Goal: Complete application form: Complete application form

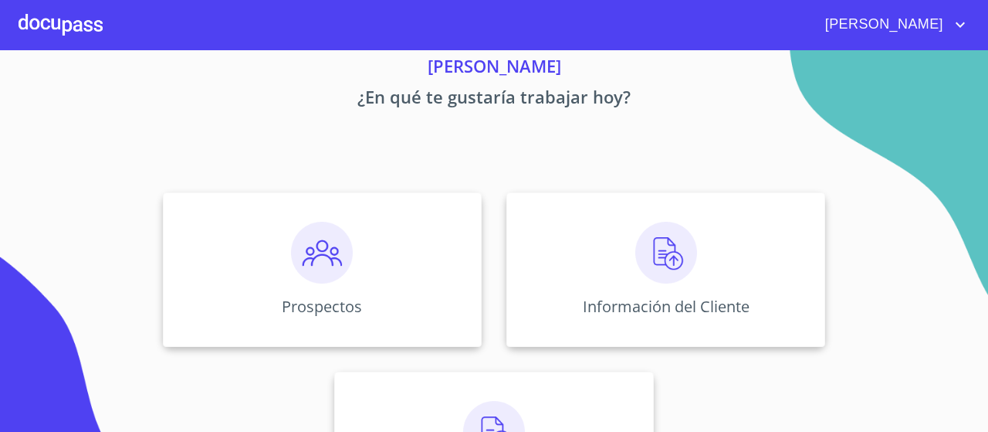
scroll to position [62, 0]
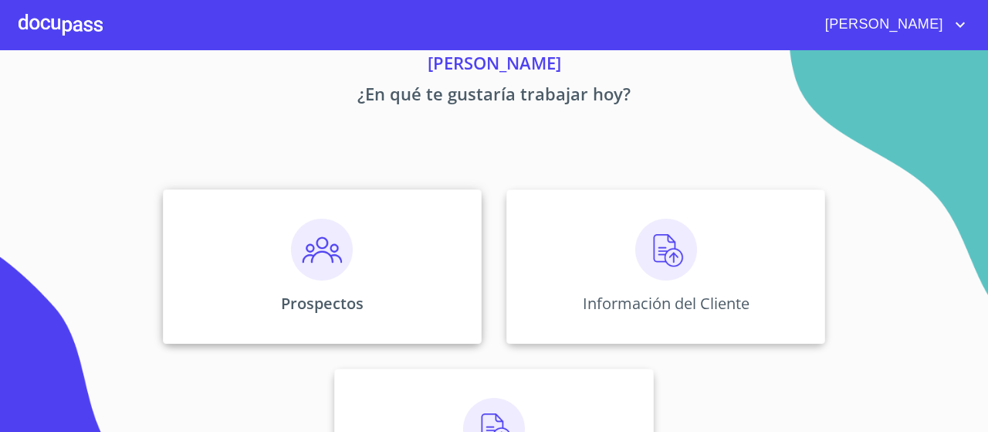
click at [309, 236] on img at bounding box center [322, 249] width 62 height 62
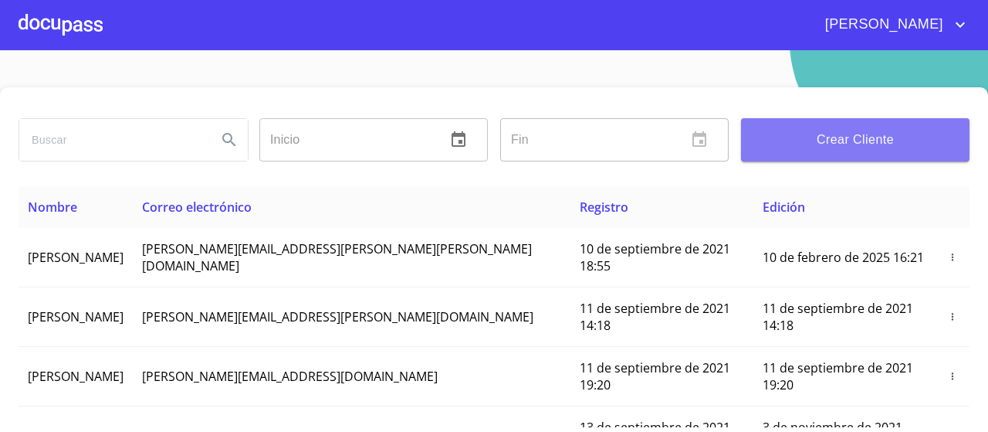
click at [805, 138] on span "Crear Cliente" at bounding box center [856, 140] width 204 height 22
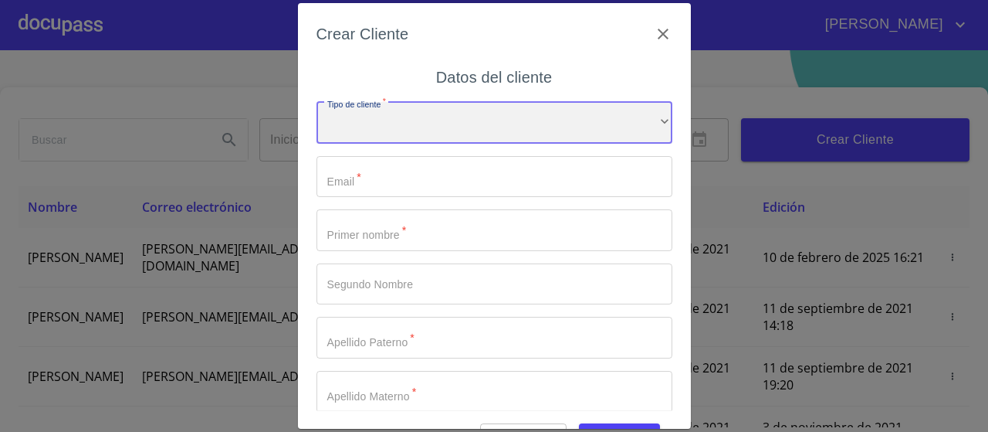
click at [422, 130] on div "​" at bounding box center [495, 123] width 356 height 42
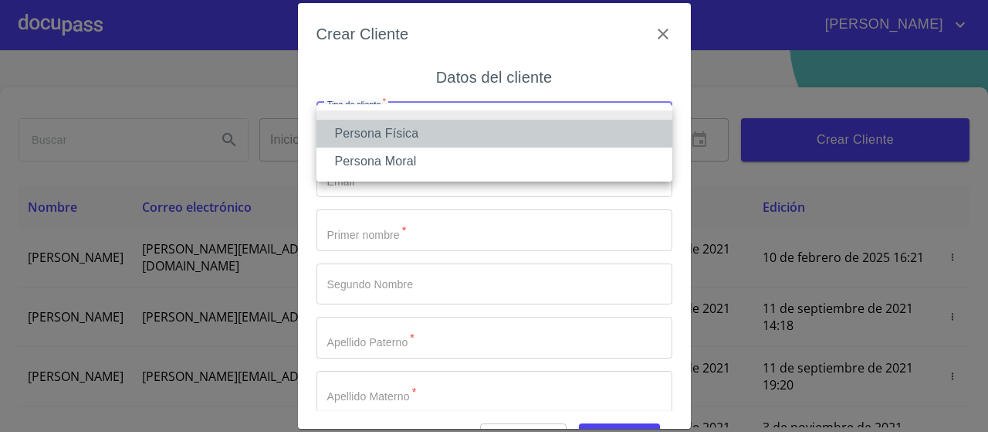
click at [422, 130] on li "Persona Física" at bounding box center [495, 134] width 356 height 28
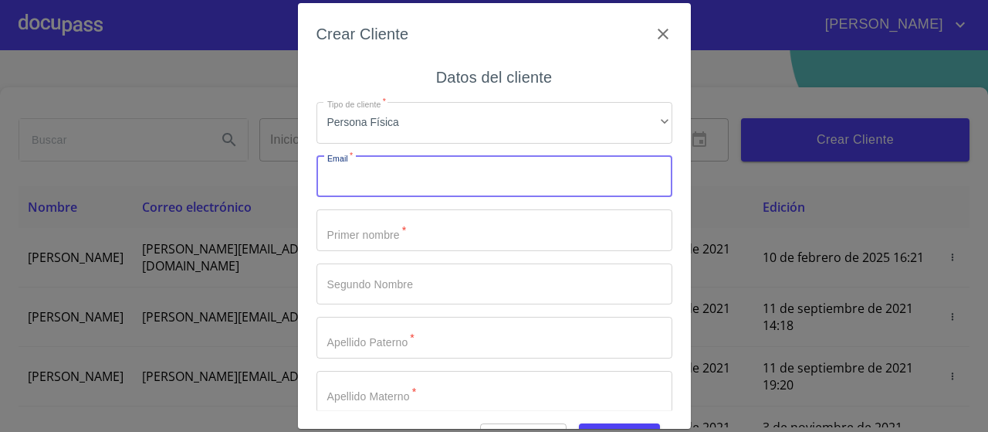
click at [401, 183] on input "Tipo de cliente   *" at bounding box center [495, 177] width 356 height 42
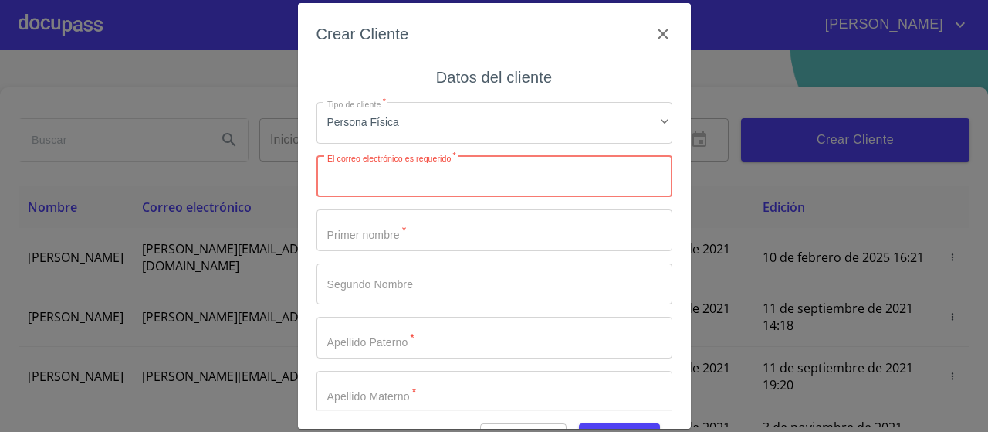
paste input "josejimenez19091956@gmail.com"
type input "josejimenez19091956@gmail.com"
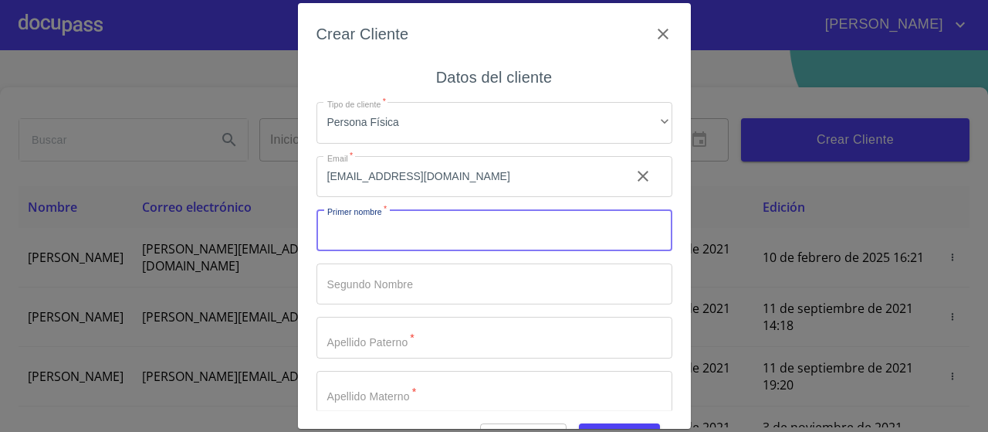
click at [365, 238] on input "Tipo de cliente   *" at bounding box center [495, 230] width 356 height 42
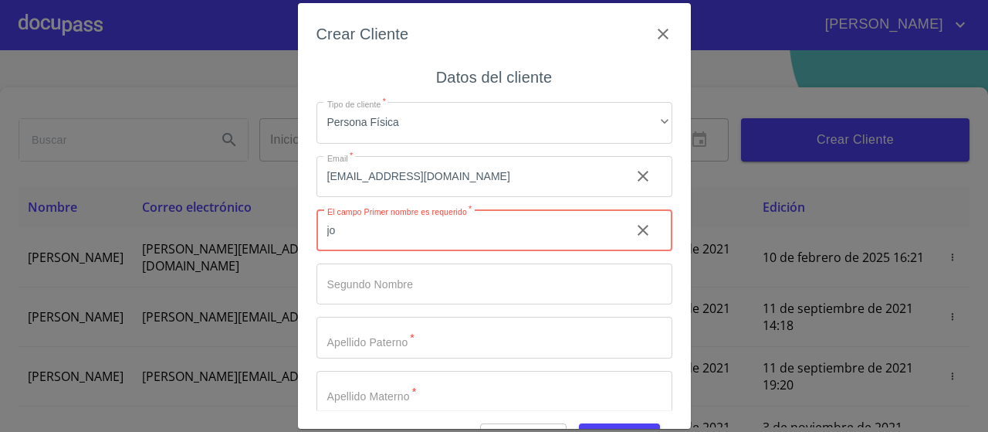
type input "j"
type input "[PERSON_NAME]"
click at [351, 351] on input "Tipo de cliente   *" at bounding box center [495, 338] width 356 height 42
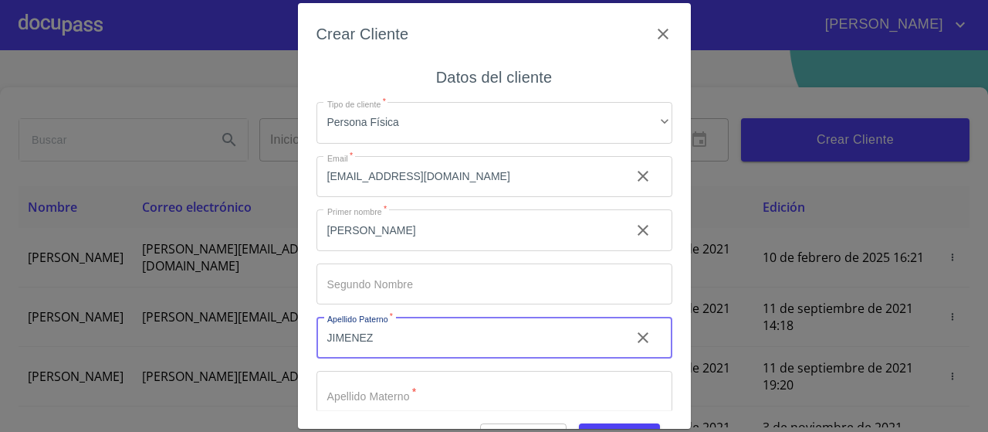
type input "JIMENEZ"
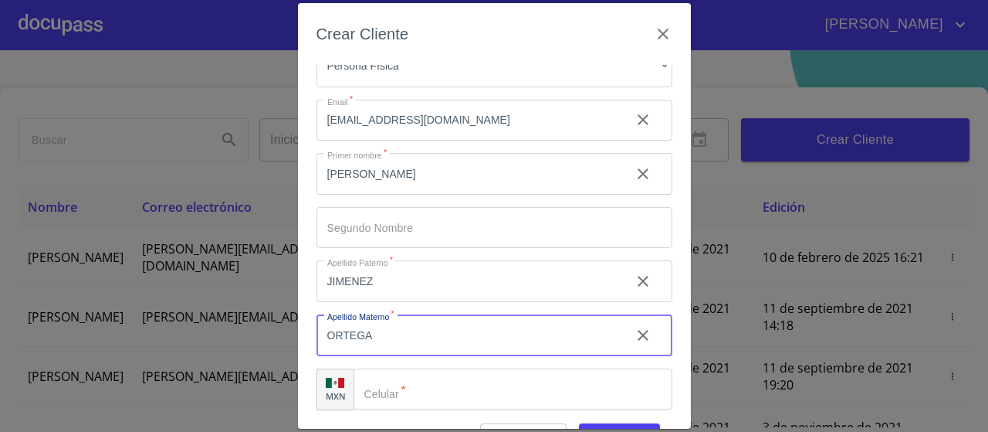
scroll to position [68, 0]
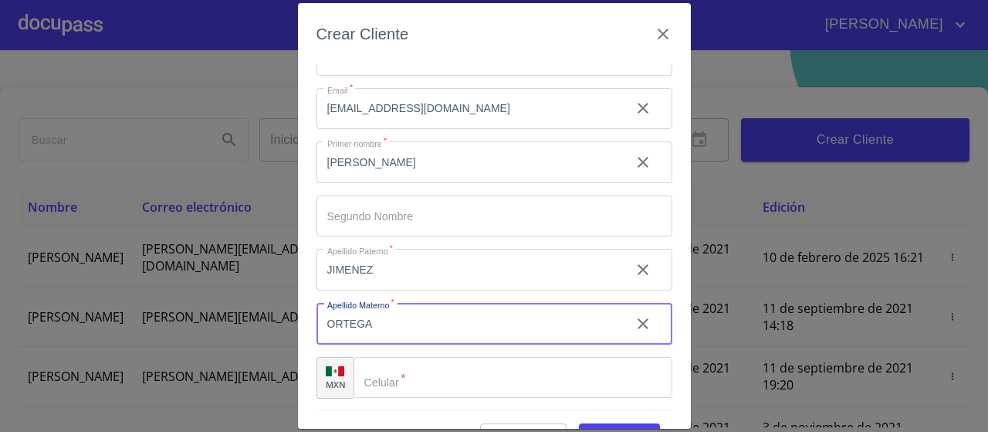
type input "ORTEGA"
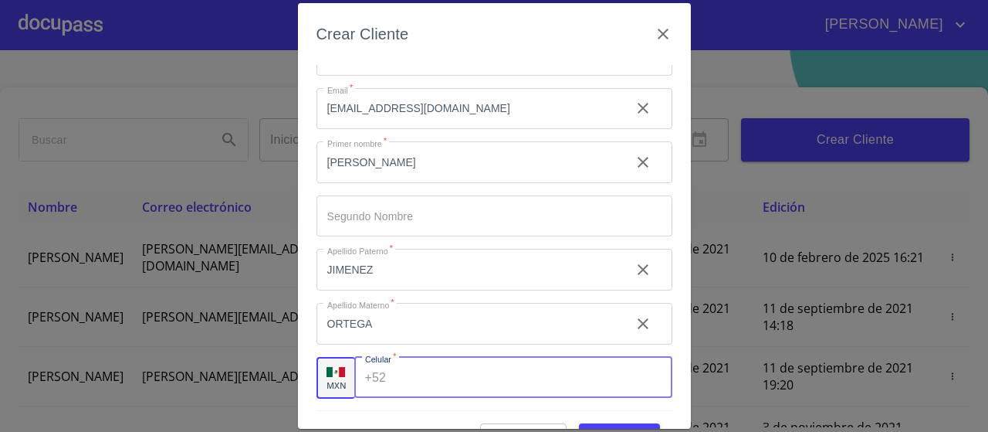
click at [418, 385] on input "Tipo de cliente   *" at bounding box center [531, 378] width 279 height 42
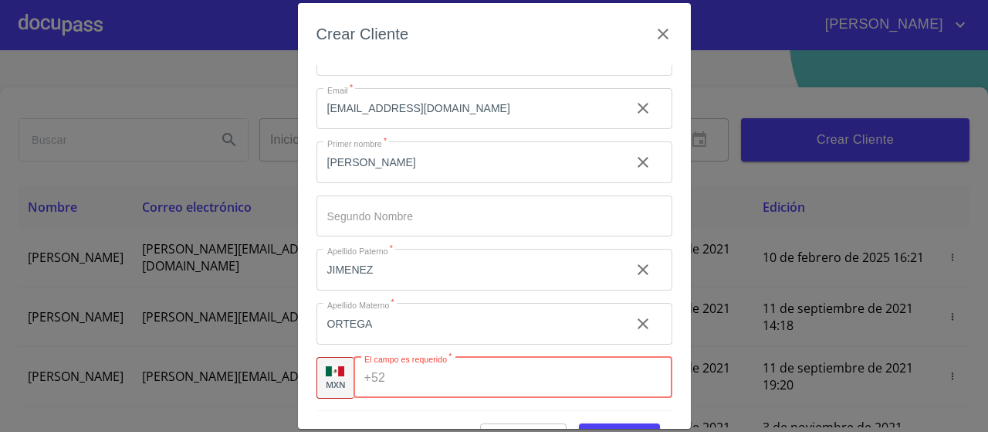
paste input "[PHONE_NUMBER]"
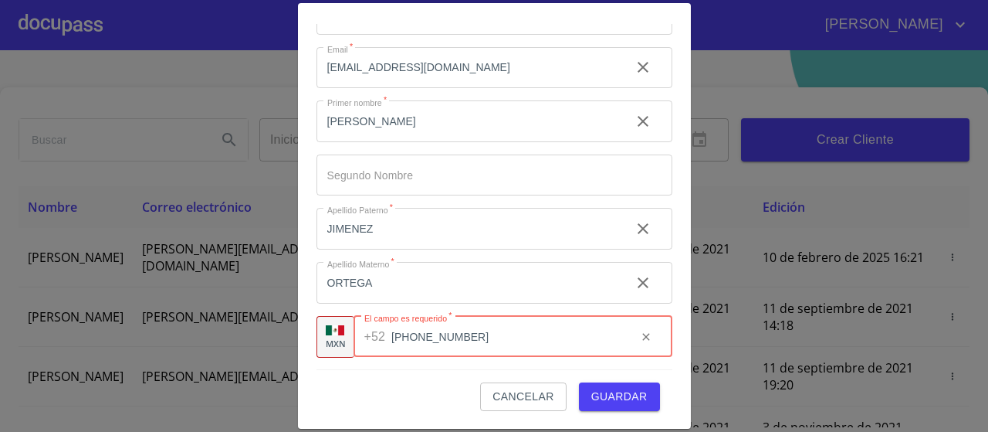
type input "[PHONE_NUMBER]"
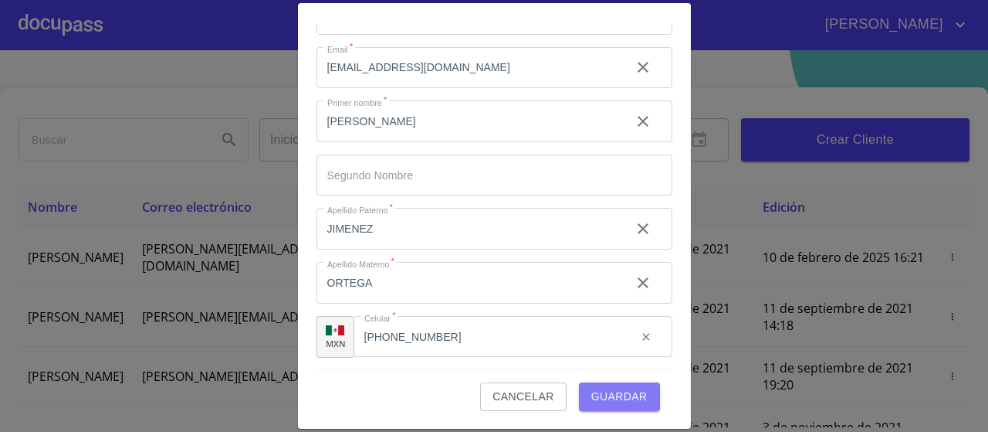
click at [620, 401] on span "Guardar" at bounding box center [619, 396] width 56 height 19
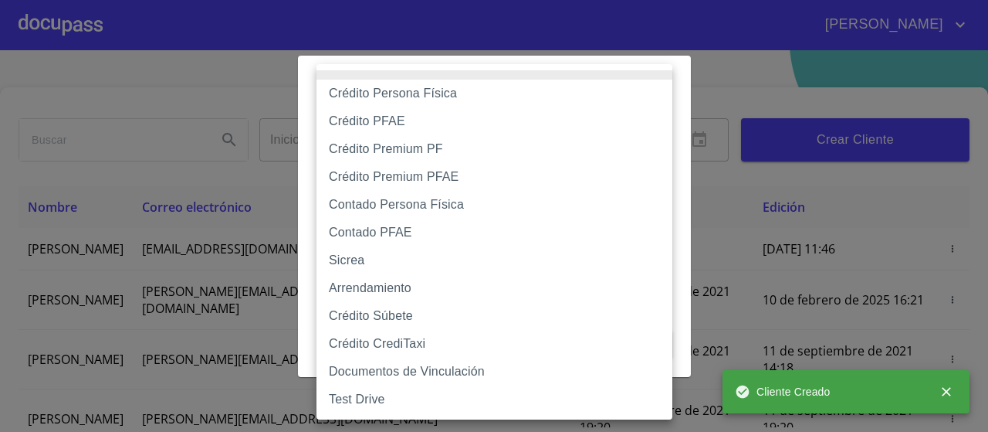
click at [563, 135] on body "SANDRA IVETTE Inicio ​ Fin ​ Crear Cliente Nombre Correo electrónico Registro E…" at bounding box center [494, 216] width 988 height 432
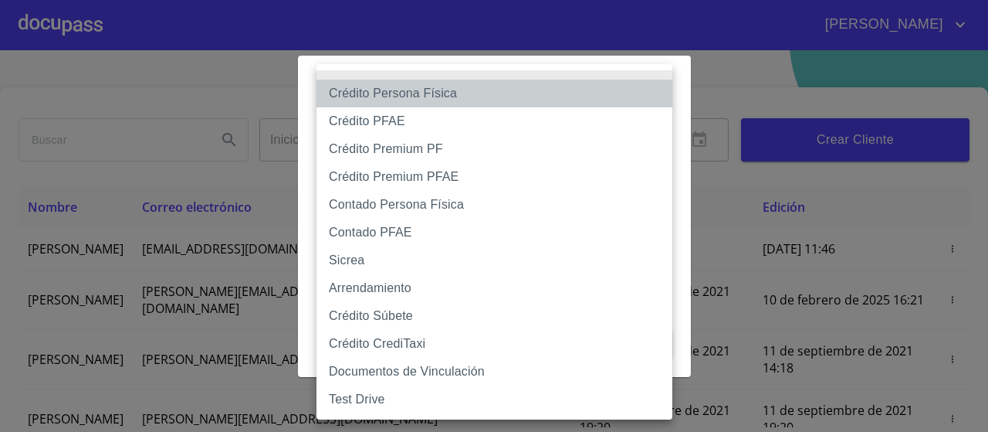
click at [476, 89] on li "Crédito Persona Física" at bounding box center [495, 94] width 356 height 28
type input "6009fb3c7d1714eb8809aa97"
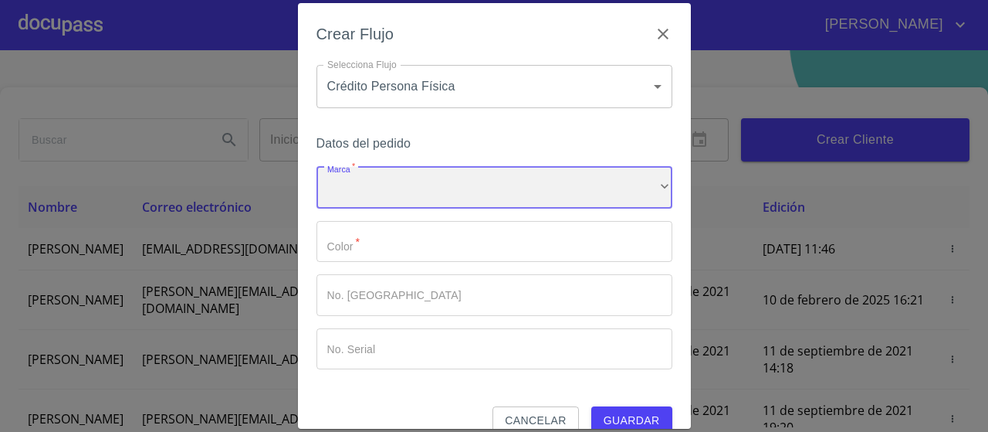
click at [446, 195] on div "​" at bounding box center [495, 188] width 356 height 42
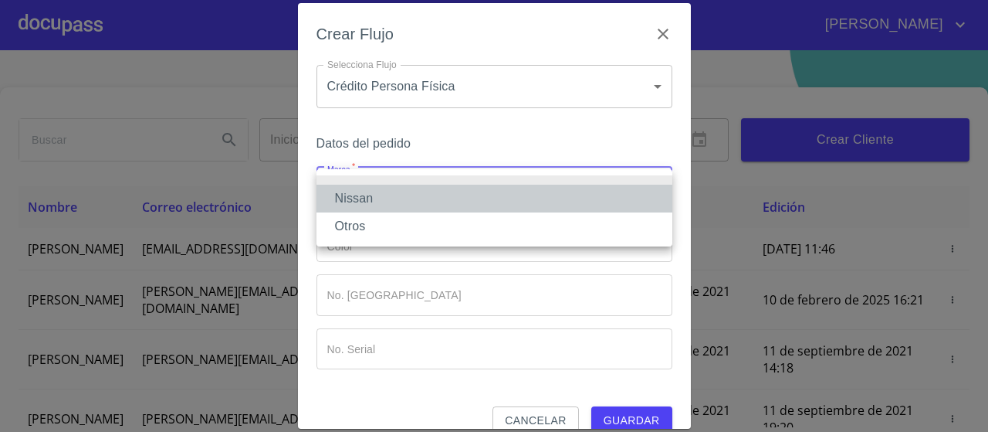
click at [376, 192] on li "Nissan" at bounding box center [495, 199] width 356 height 28
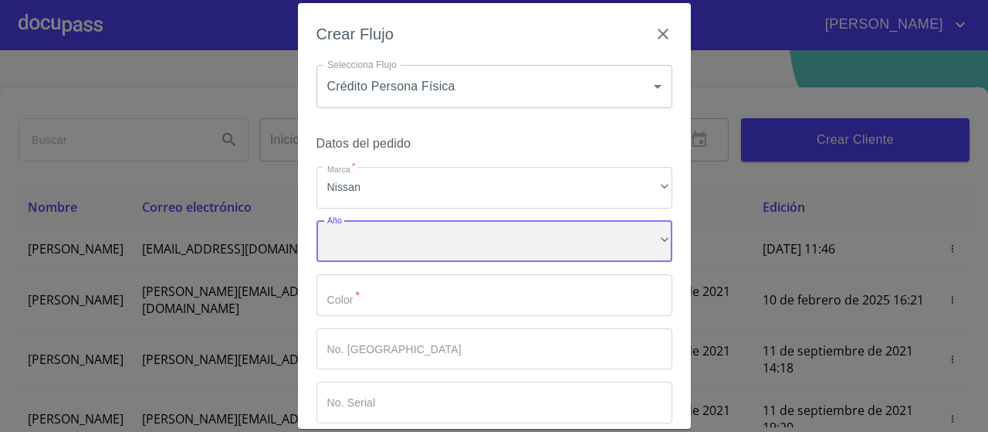
click at [365, 245] on div "​" at bounding box center [495, 242] width 356 height 42
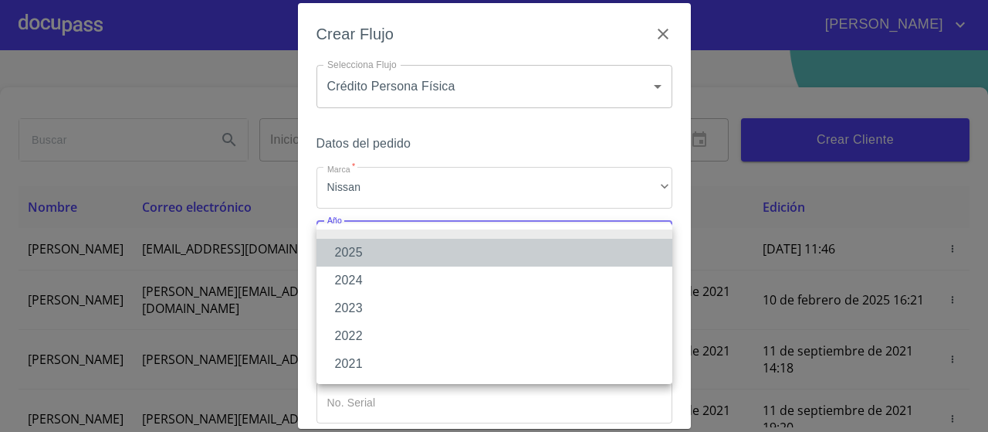
click at [365, 259] on li "2025" at bounding box center [495, 253] width 356 height 28
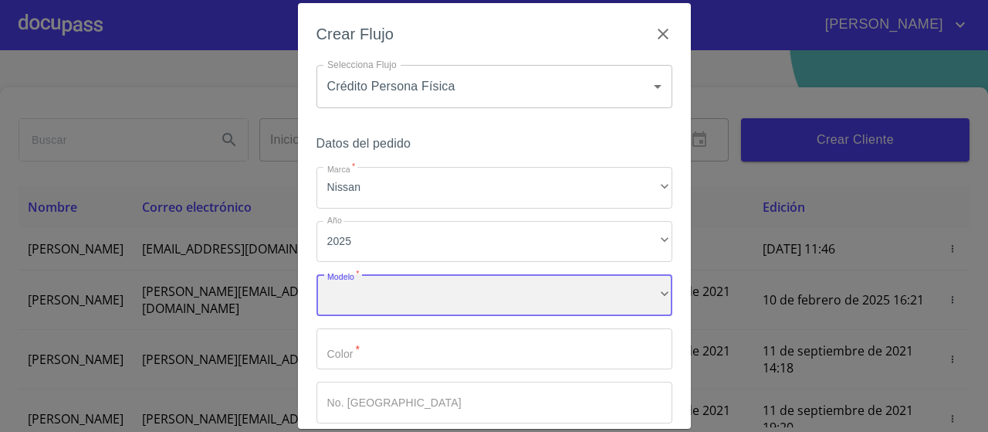
click at [359, 291] on div "​" at bounding box center [495, 295] width 356 height 42
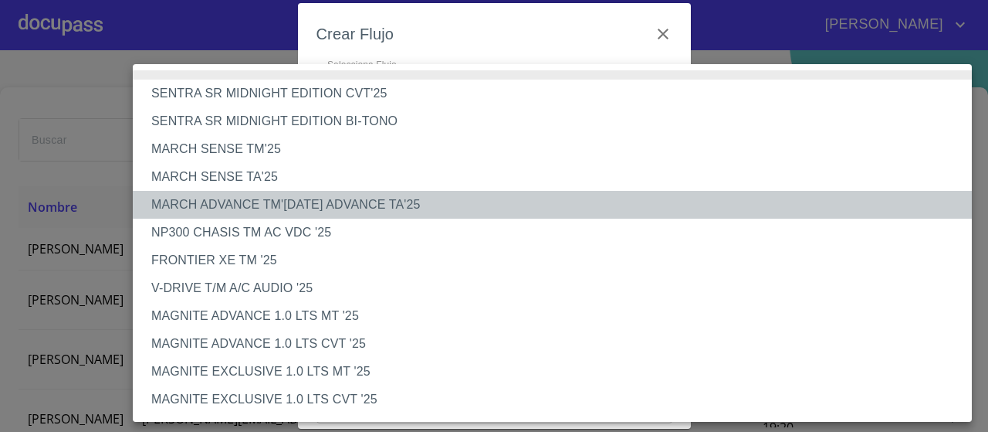
click at [305, 204] on li "MARCH ADVANCE TM'25 MARCH ADVANCE TA'25" at bounding box center [552, 205] width 839 height 28
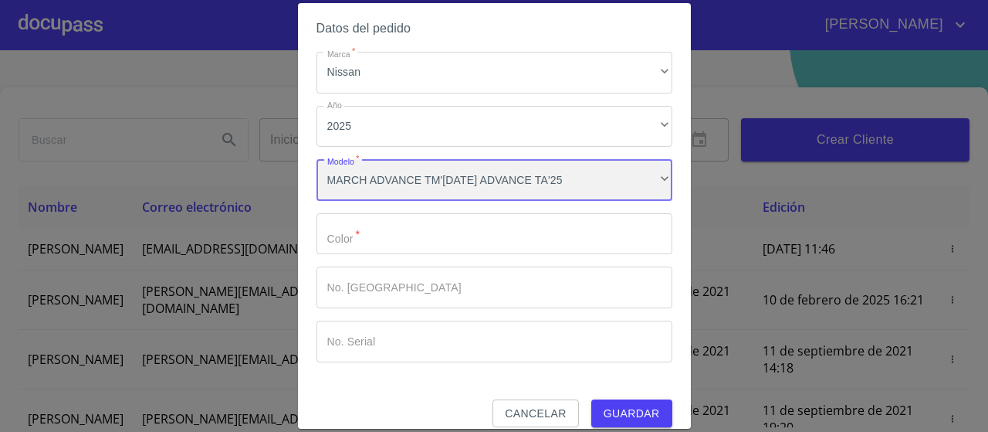
scroll to position [120, 0]
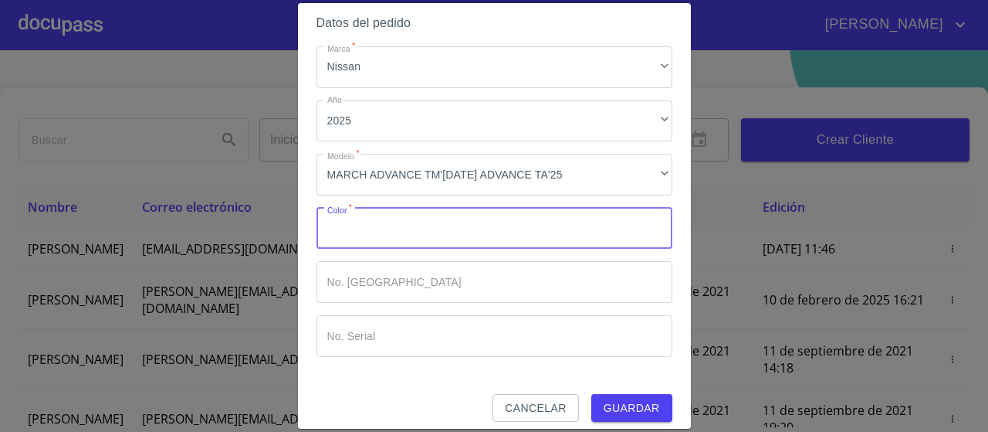
click at [456, 234] on input "Marca   *" at bounding box center [495, 229] width 356 height 42
type input "GRIS [GEOGRAPHIC_DATA]"
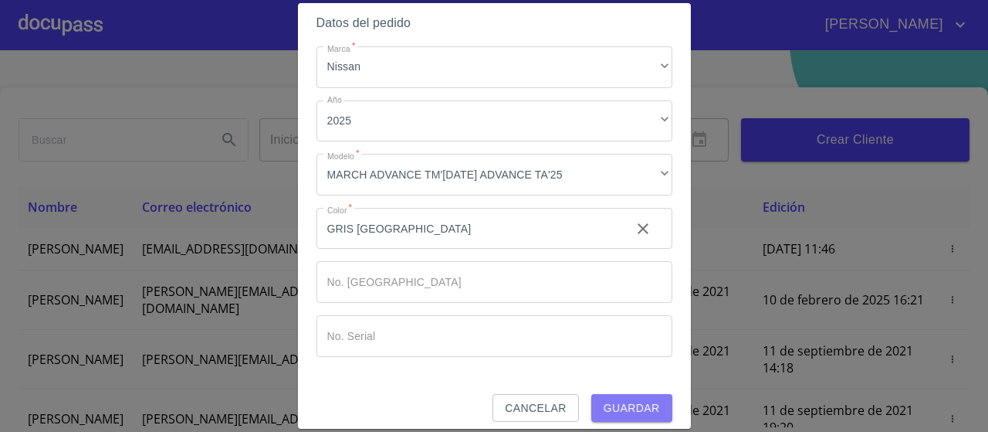
click at [626, 407] on span "Guardar" at bounding box center [632, 407] width 56 height 19
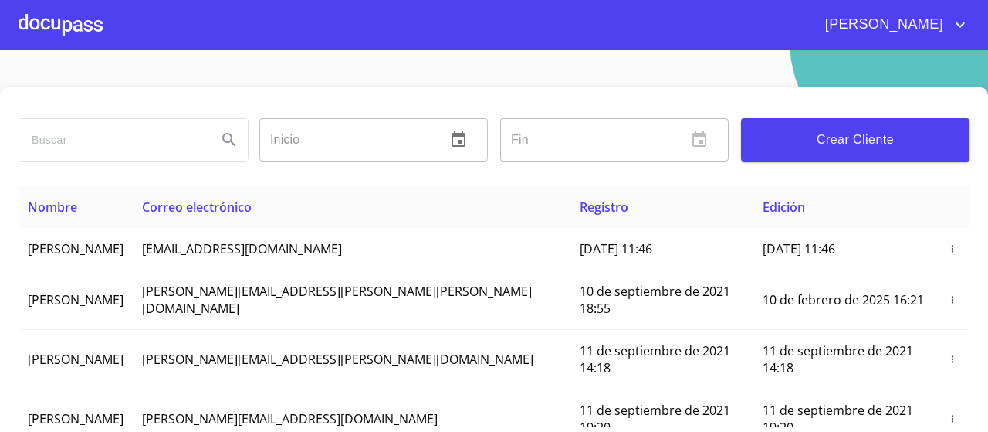
click at [59, 11] on div at bounding box center [61, 24] width 84 height 49
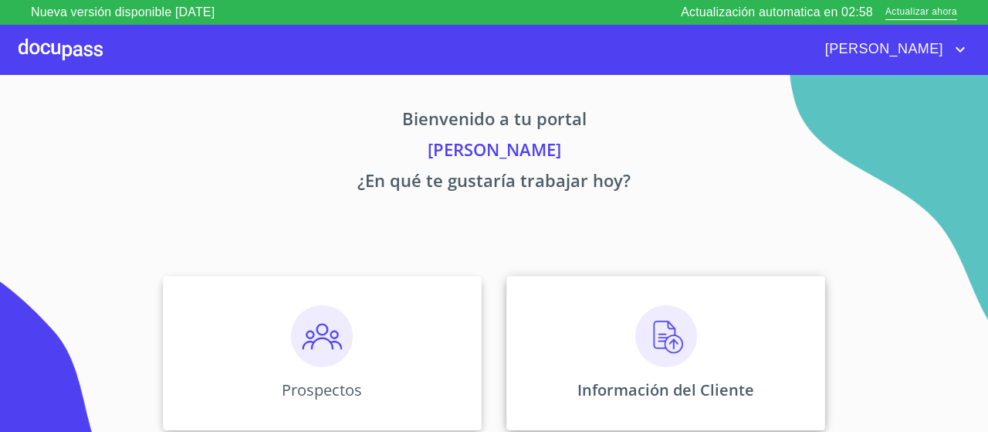
click at [673, 328] on img at bounding box center [666, 336] width 62 height 62
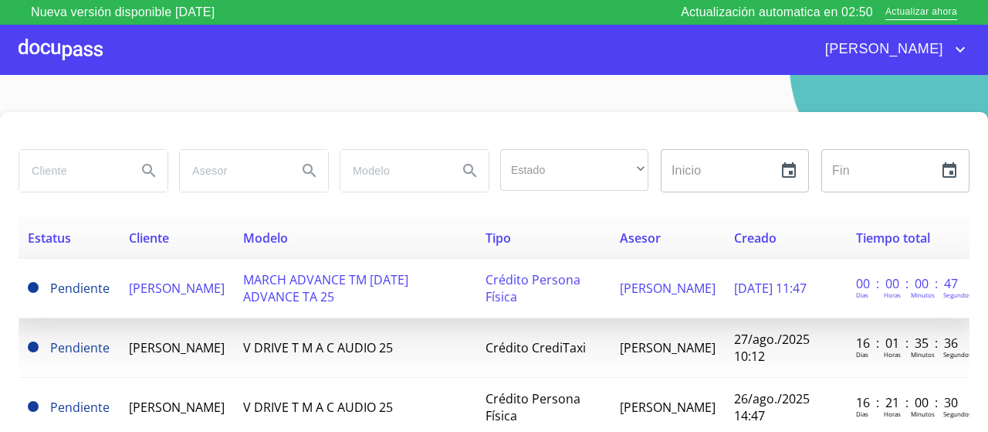
click at [154, 280] on span "[PERSON_NAME]" at bounding box center [177, 287] width 96 height 17
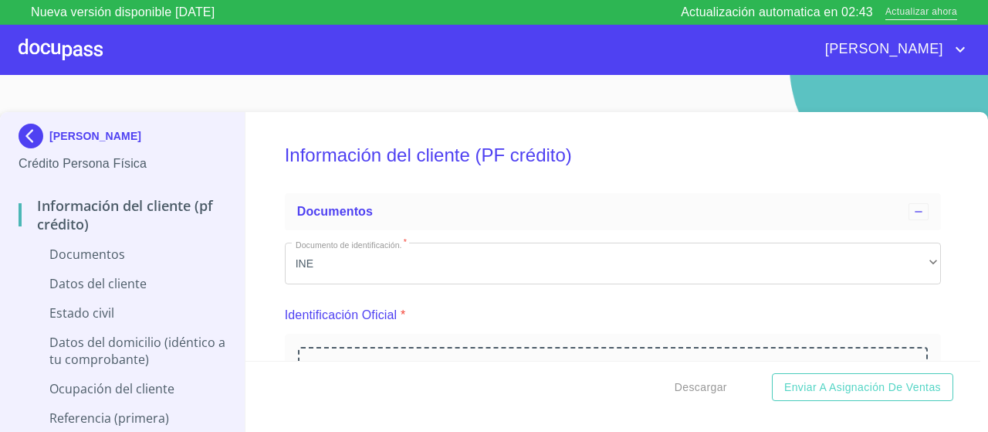
click at [909, 12] on span "Actualizar ahora" at bounding box center [922, 13] width 72 height 16
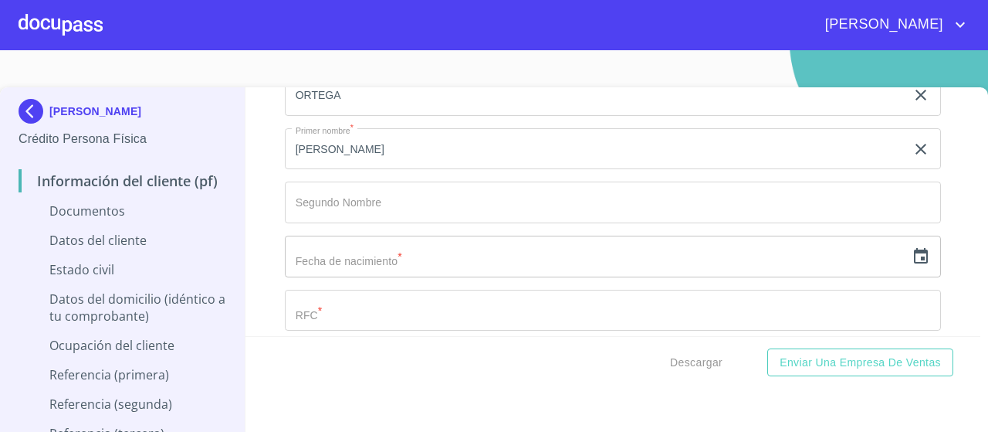
scroll to position [2020, 0]
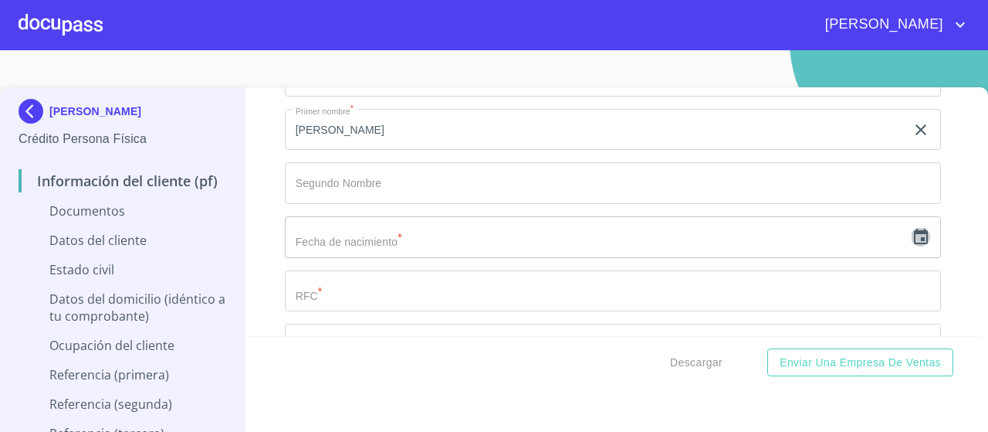
click at [926, 232] on icon "button" at bounding box center [921, 237] width 19 height 19
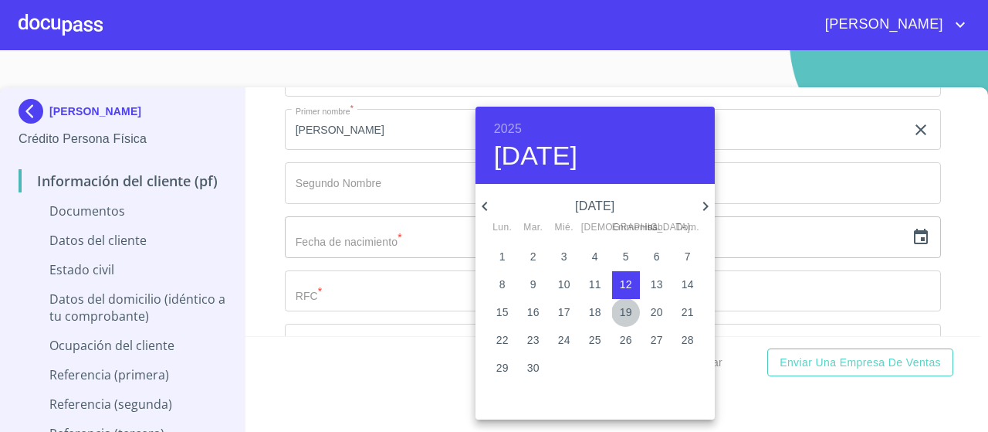
click at [630, 308] on p "19" at bounding box center [626, 311] width 12 height 15
click at [504, 125] on h6 "2025" at bounding box center [508, 129] width 28 height 22
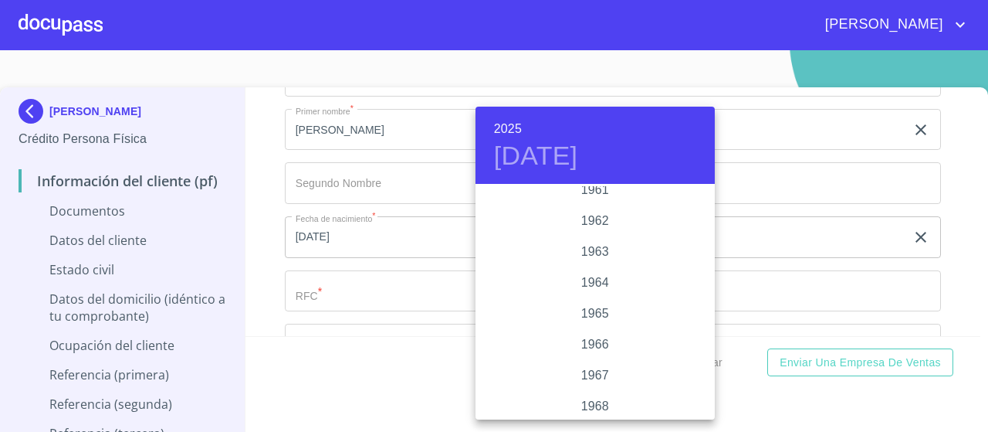
scroll to position [875, 0]
click at [600, 286] on div "1956" at bounding box center [595, 284] width 239 height 31
type input "[DATE]"
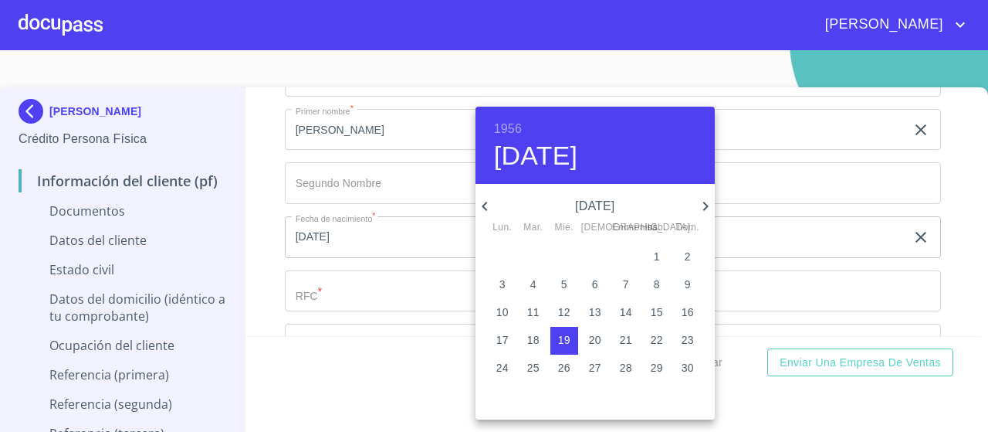
click at [946, 205] on div at bounding box center [494, 216] width 988 height 432
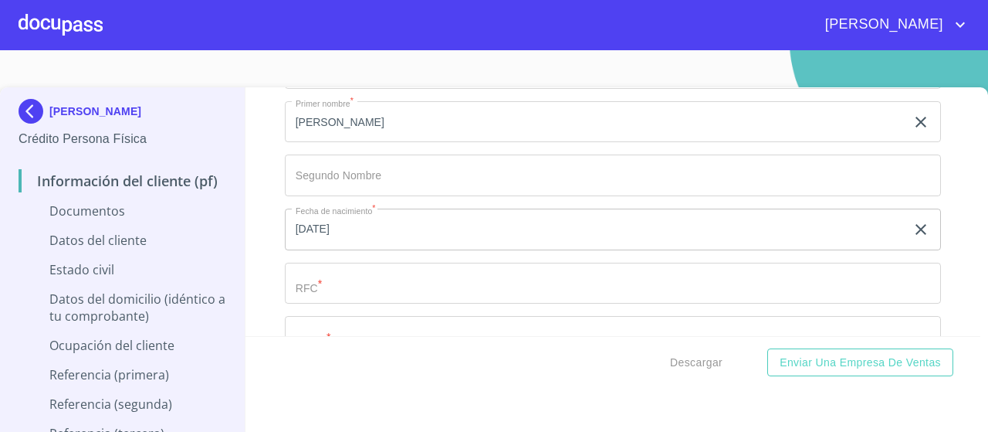
scroll to position [2029, 0]
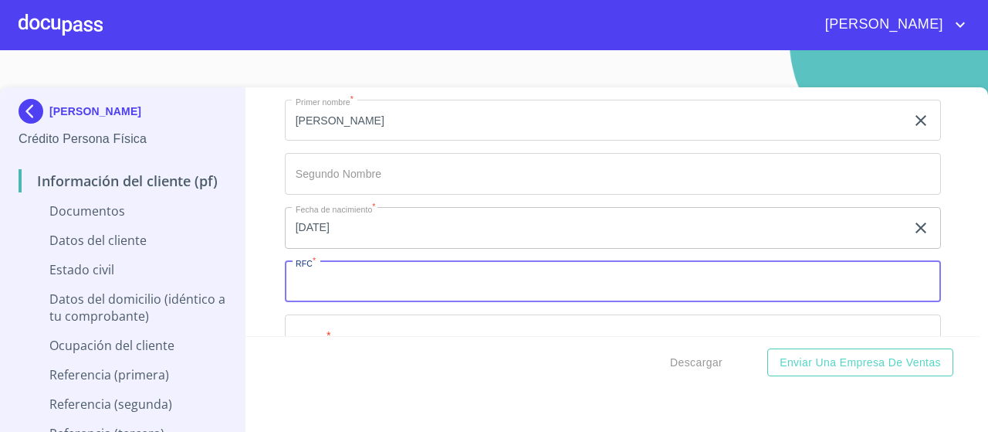
click at [317, 291] on input "Documento de identificación.  *" at bounding box center [613, 282] width 656 height 42
paste input "JIOJ560919"
paste input "9XA"
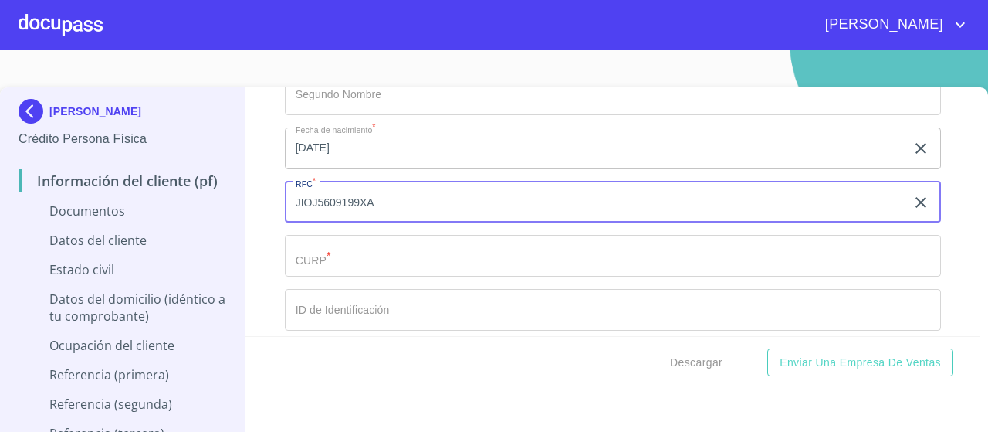
scroll to position [2109, 0]
type input "JIOJ5609199XA"
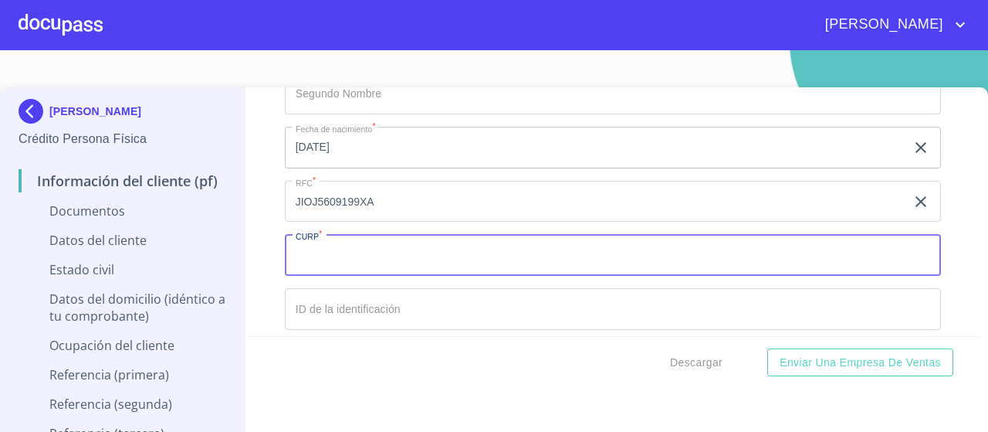
click at [412, 241] on input "Documento de identificación.  *" at bounding box center [613, 255] width 656 height 42
paste input "JIOJ560919HASMRS00"
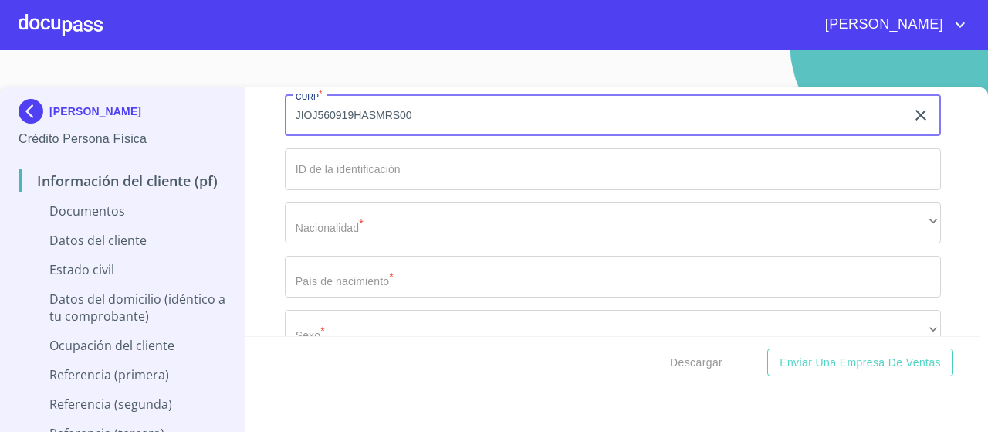
scroll to position [2250, 0]
type input "JIOJ560919HASMRS00"
click at [399, 191] on div "[PERSON_NAME] * [PERSON_NAME] ​ Apellido Materno * [PERSON_NAME] ​ Primer nombr…" at bounding box center [613, 88] width 656 height 658
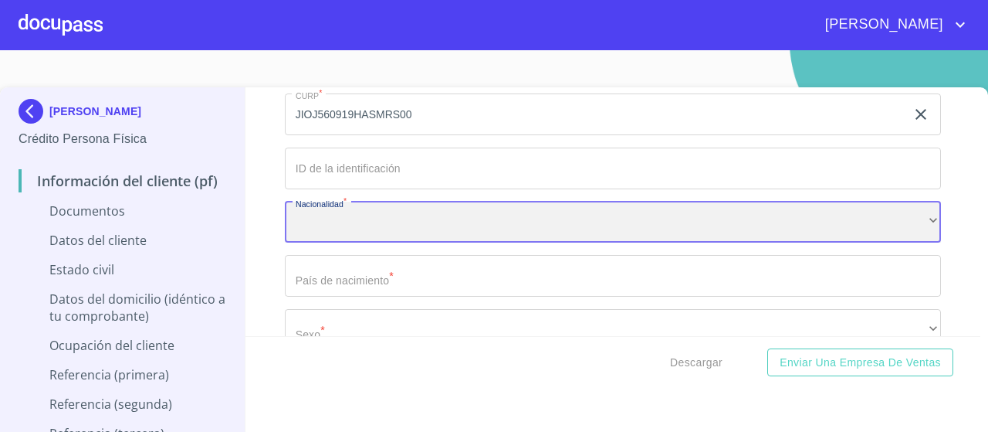
click at [390, 217] on div "​" at bounding box center [613, 223] width 656 height 42
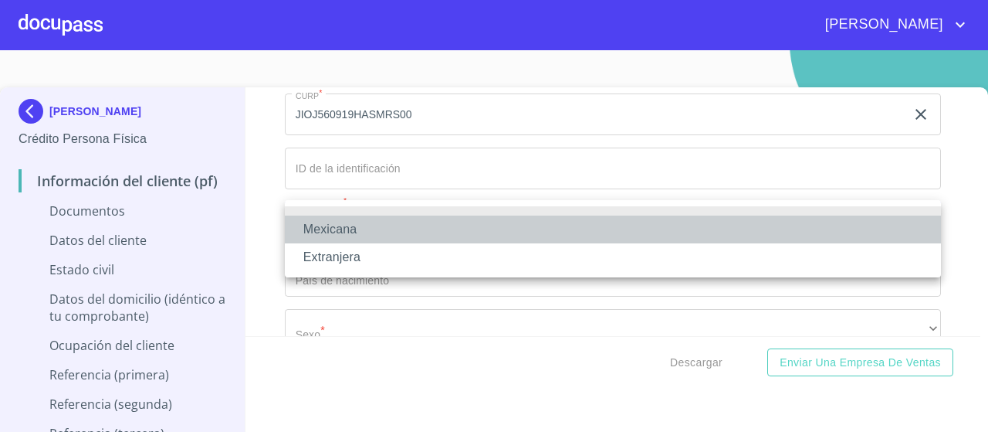
click at [381, 237] on li "Mexicana" at bounding box center [613, 229] width 656 height 28
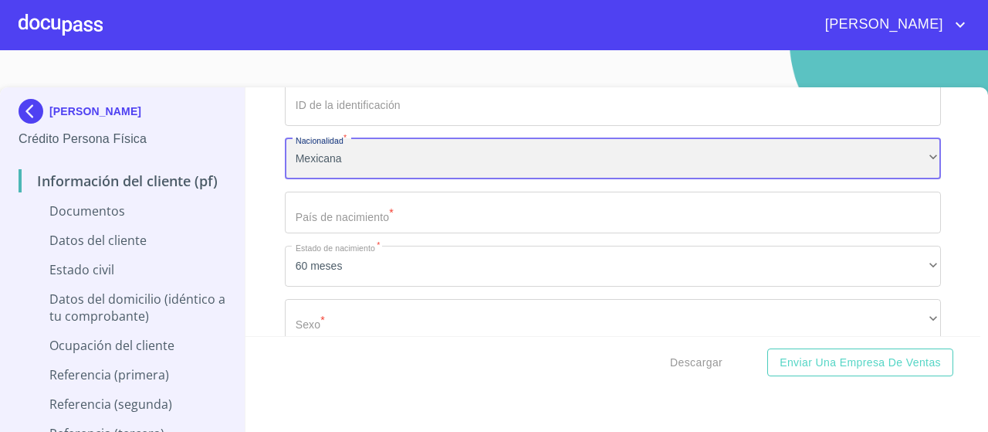
scroll to position [2315, 0]
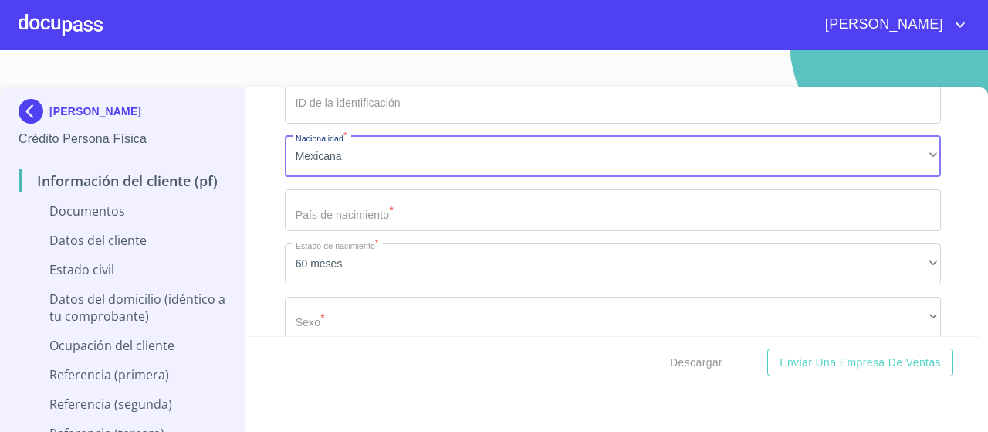
click at [371, 209] on input "Documento de identificación.  *" at bounding box center [613, 210] width 656 height 42
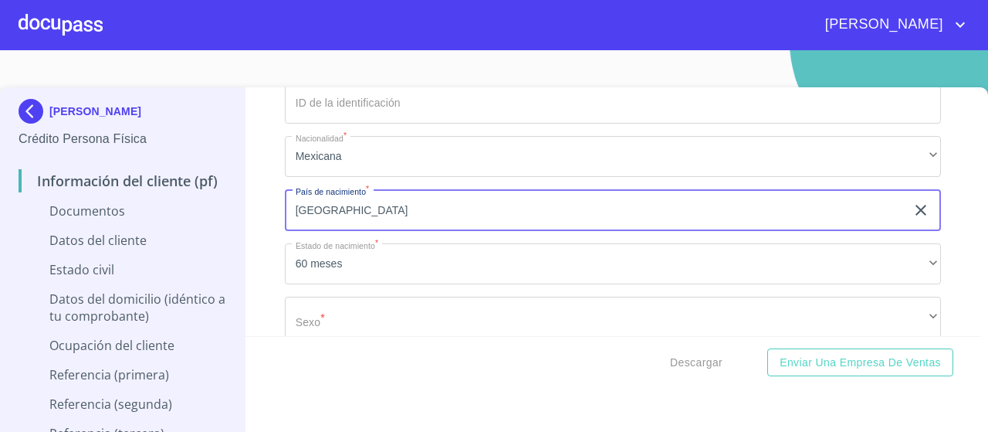
type input "[GEOGRAPHIC_DATA]"
click at [265, 229] on div "Información del cliente (PF) Documentos Documento de identificación.  * INE ​ L…" at bounding box center [614, 211] width 736 height 249
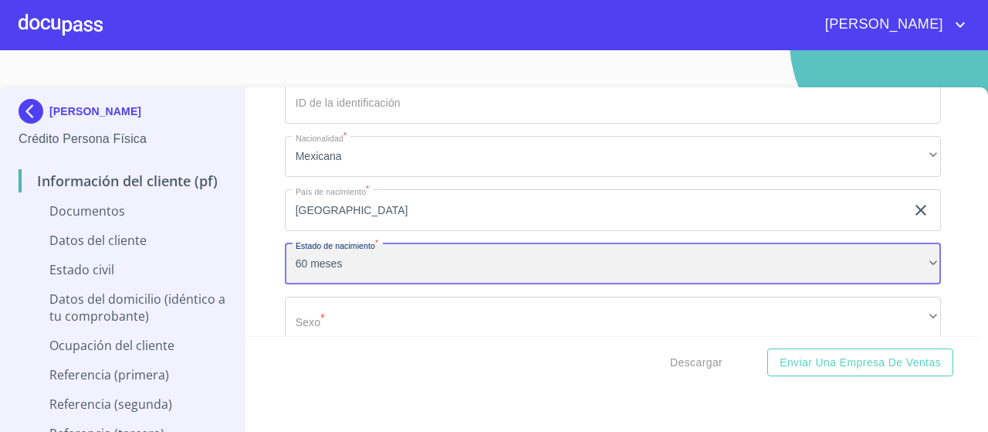
click at [318, 260] on div "60 meses" at bounding box center [613, 264] width 656 height 42
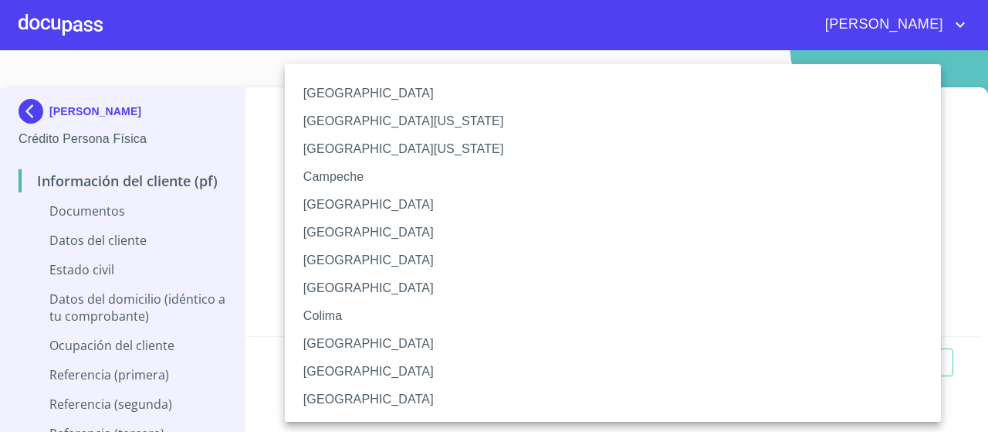
click at [395, 87] on li "[GEOGRAPHIC_DATA]" at bounding box center [613, 94] width 656 height 28
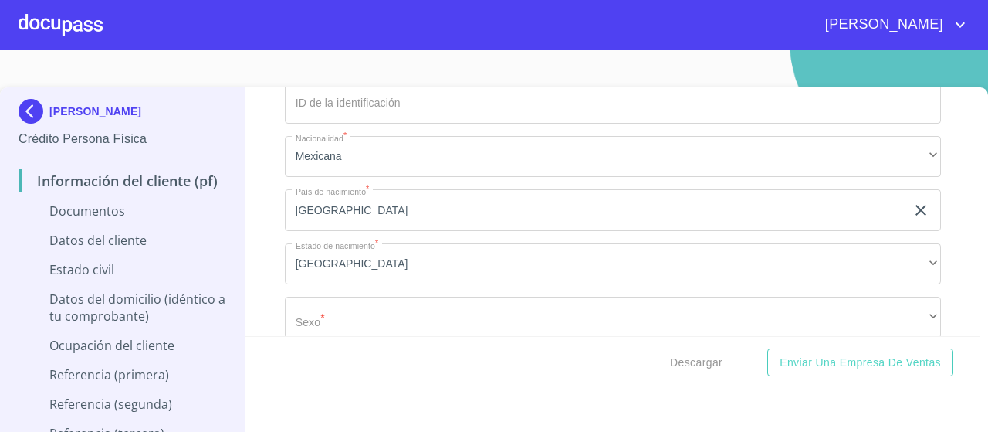
click at [279, 228] on div "Información del cliente (PF) Documentos Documento de identificación.  * INE ​ L…" at bounding box center [614, 211] width 736 height 249
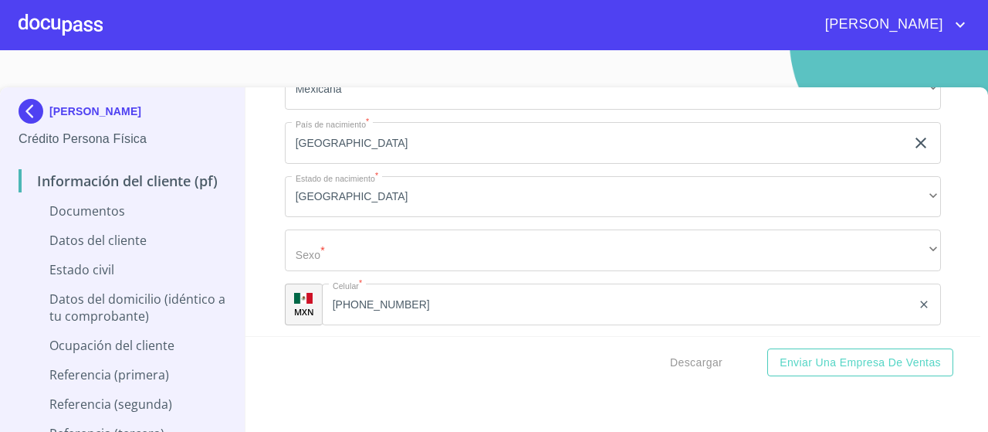
scroll to position [2383, 0]
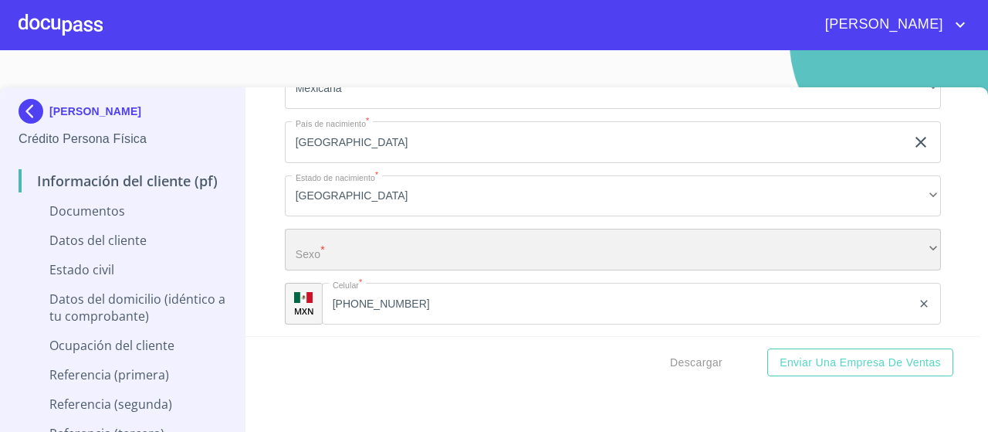
click at [324, 242] on div "​" at bounding box center [613, 250] width 656 height 42
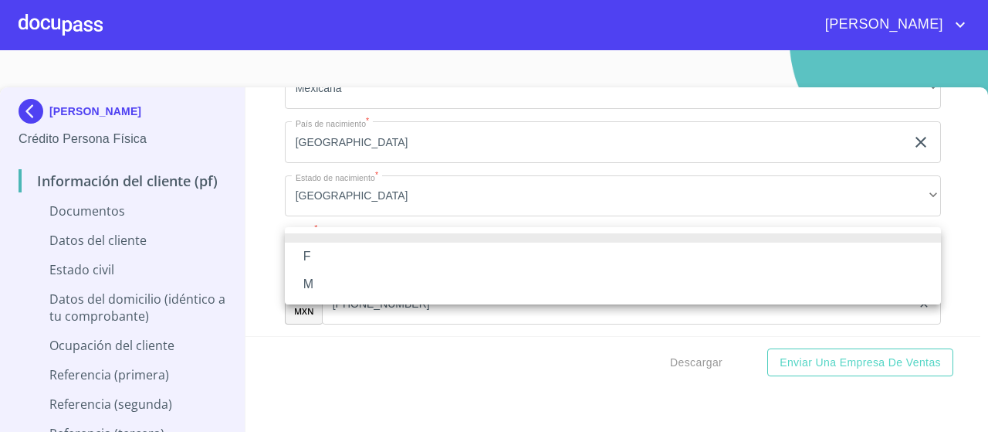
click at [328, 288] on li "M" at bounding box center [613, 284] width 656 height 28
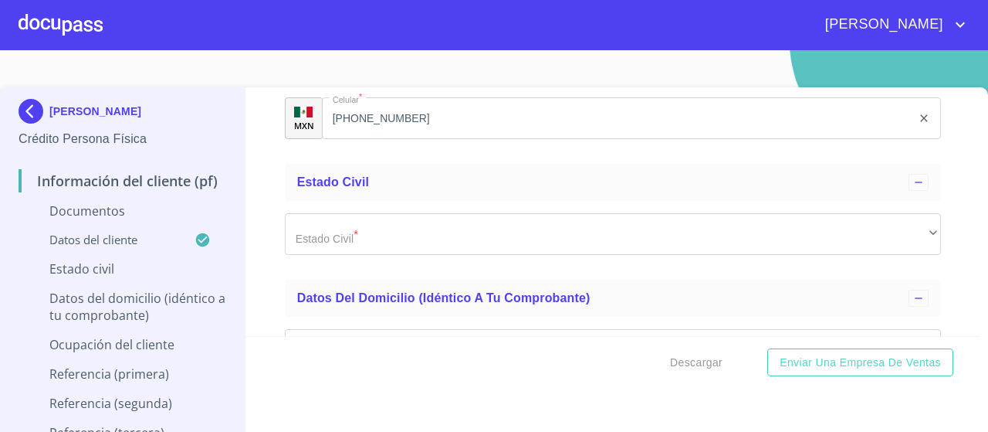
scroll to position [2579, 0]
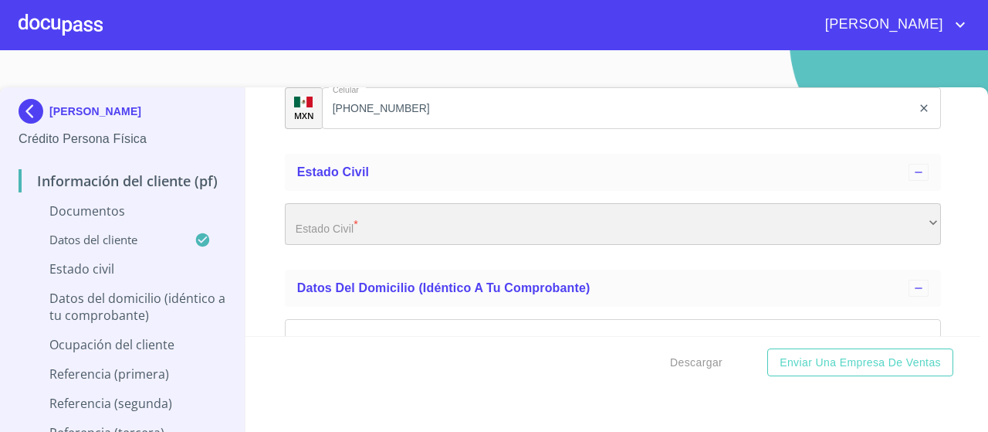
click at [421, 218] on div "​" at bounding box center [613, 224] width 656 height 42
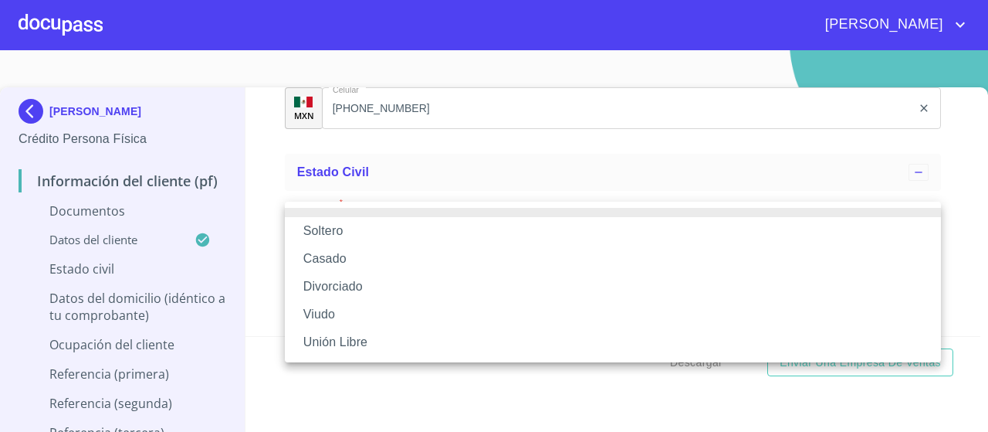
click at [405, 233] on li "Soltero" at bounding box center [613, 231] width 656 height 28
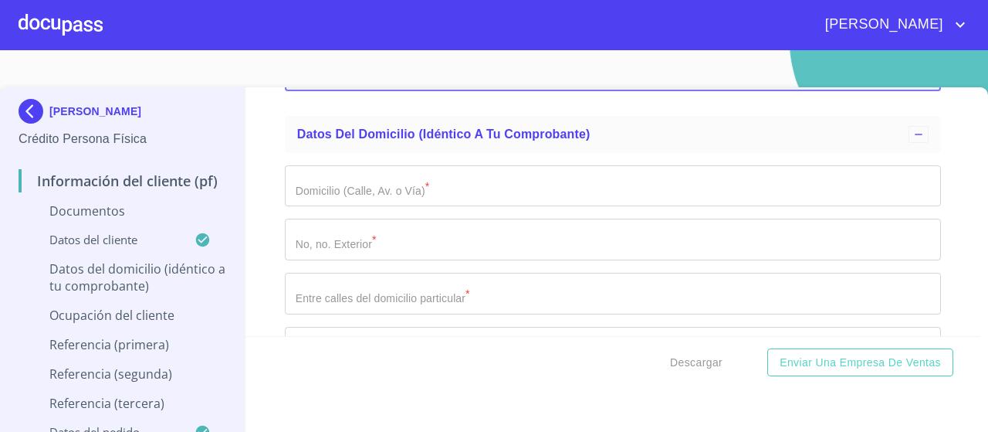
scroll to position [2733, 0]
click at [407, 182] on input "Documento de identificación.  *" at bounding box center [613, 185] width 656 height 42
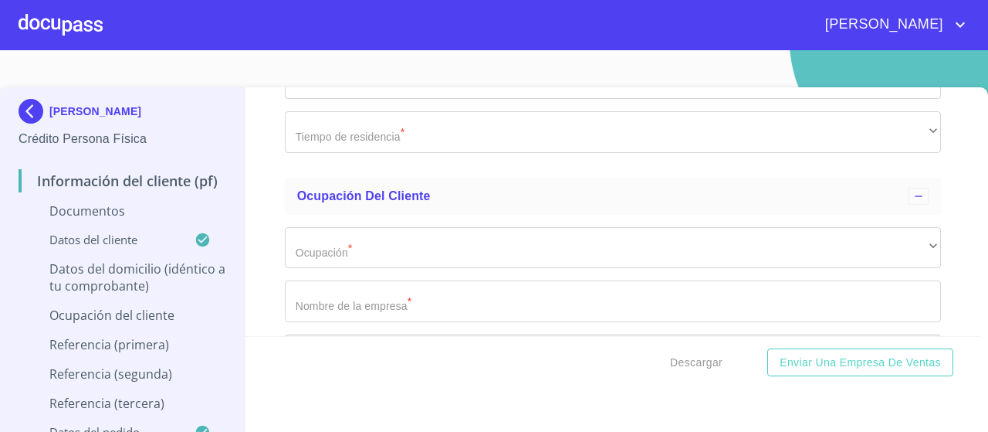
scroll to position [3350, 0]
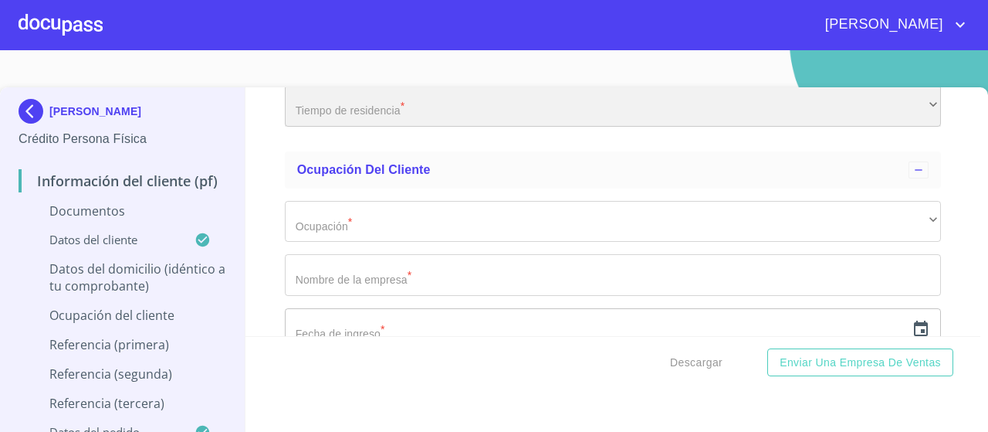
click at [395, 113] on div "​" at bounding box center [613, 106] width 656 height 42
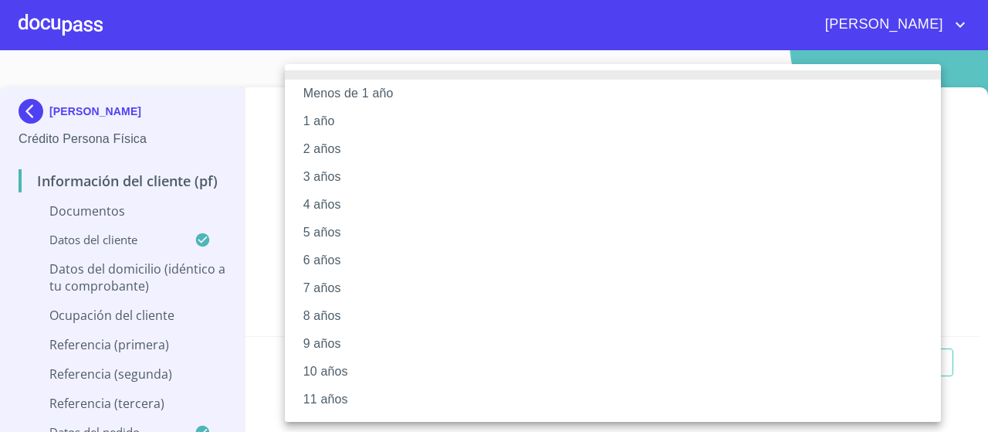
scroll to position [248, 0]
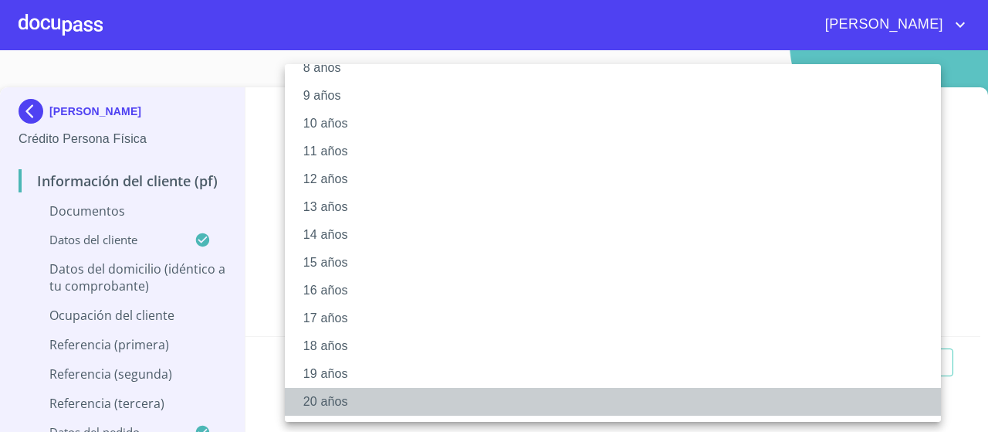
click at [340, 400] on li "20 años" at bounding box center [613, 402] width 656 height 28
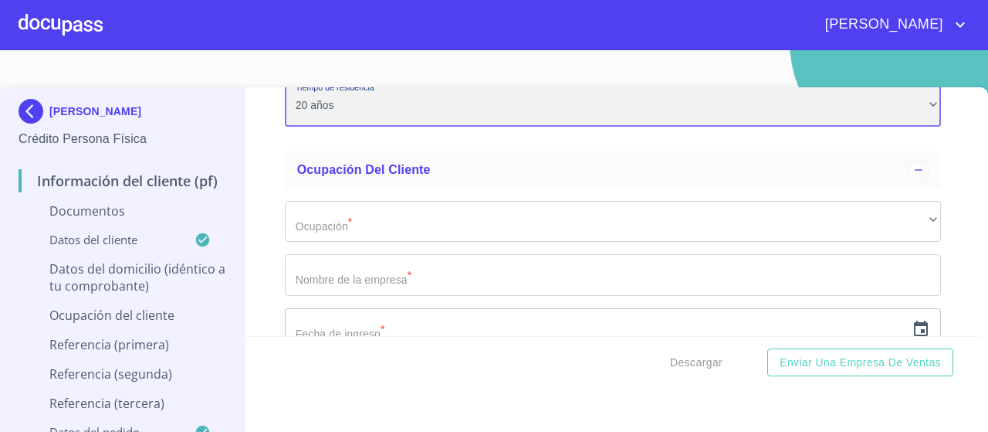
scroll to position [247, 0]
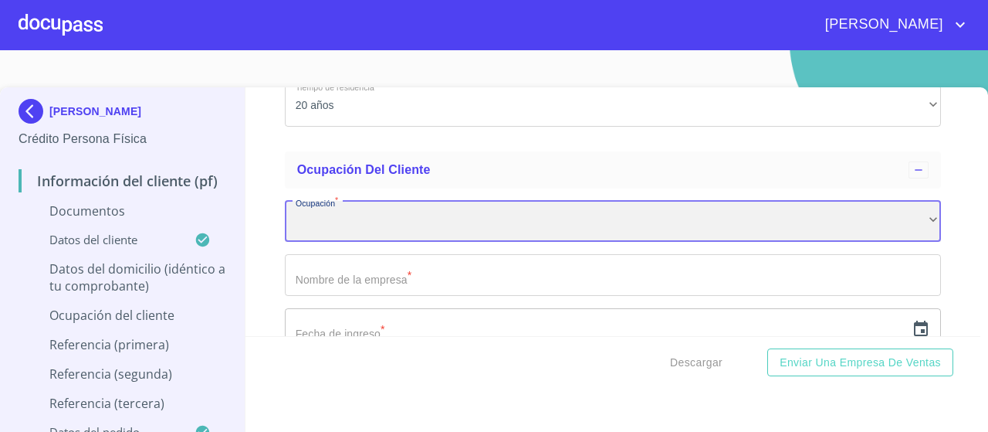
click at [375, 217] on div "​" at bounding box center [613, 222] width 656 height 42
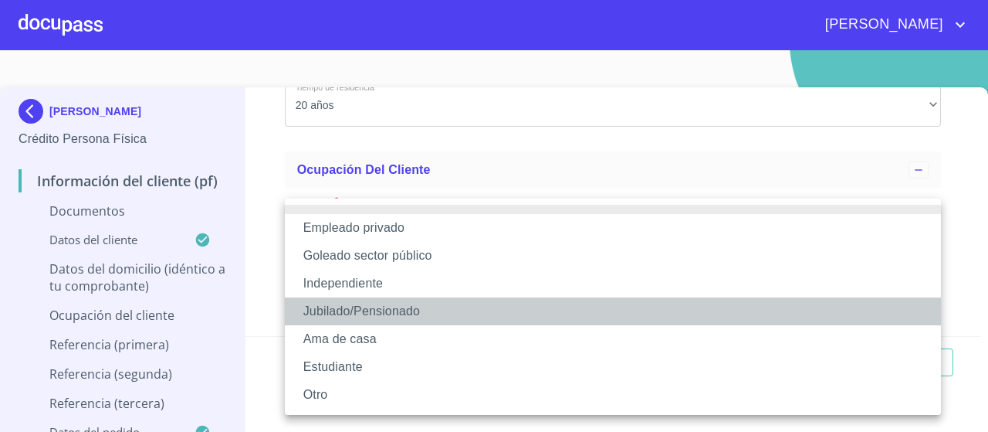
click at [367, 310] on li "Jubilado/Pensionado" at bounding box center [613, 311] width 656 height 28
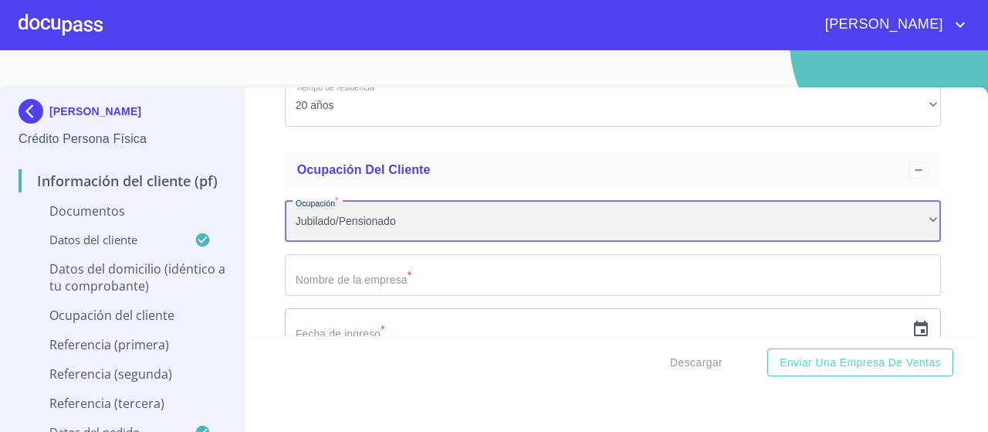
scroll to position [3400, 0]
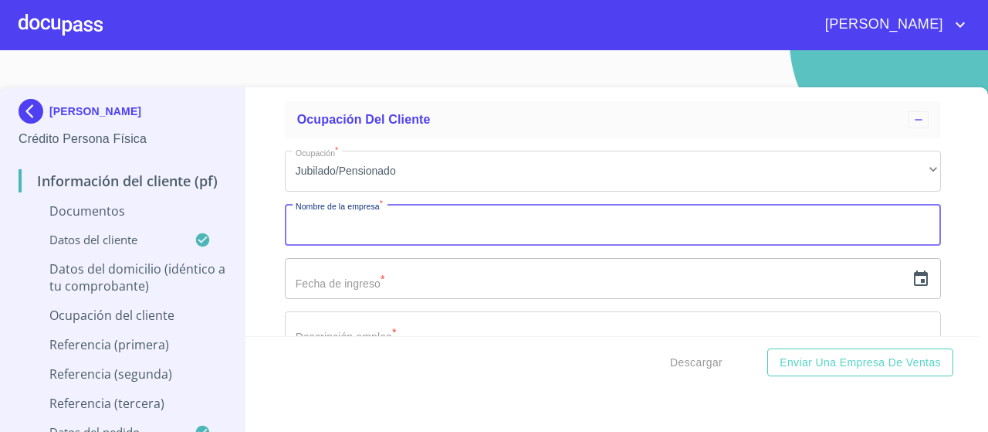
click at [351, 218] on input "Documento de identificación.  *" at bounding box center [613, 225] width 656 height 42
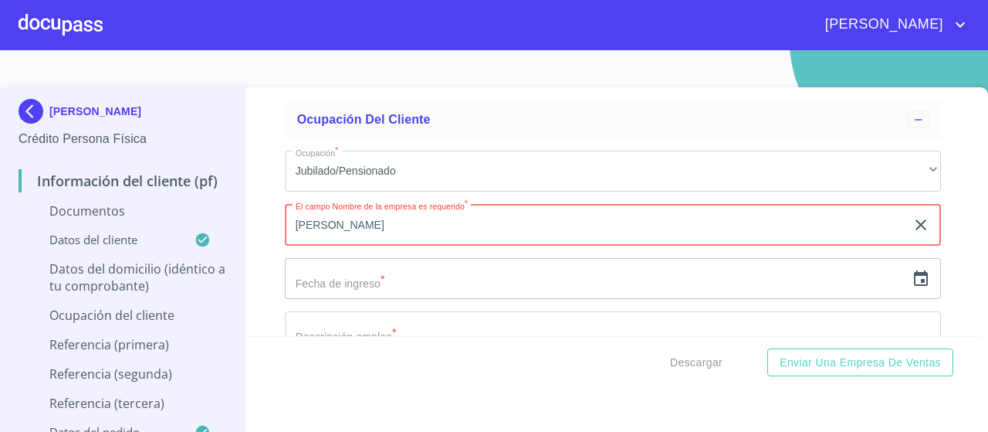
type input "[PERSON_NAME]"
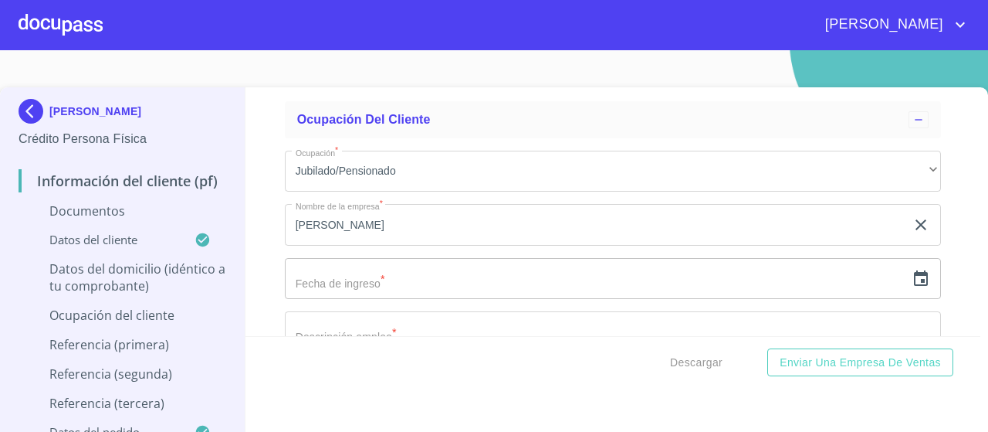
click at [283, 246] on div "Información del cliente (PF) Documentos Documento de identificación.  * INE ​ L…" at bounding box center [614, 211] width 736 height 249
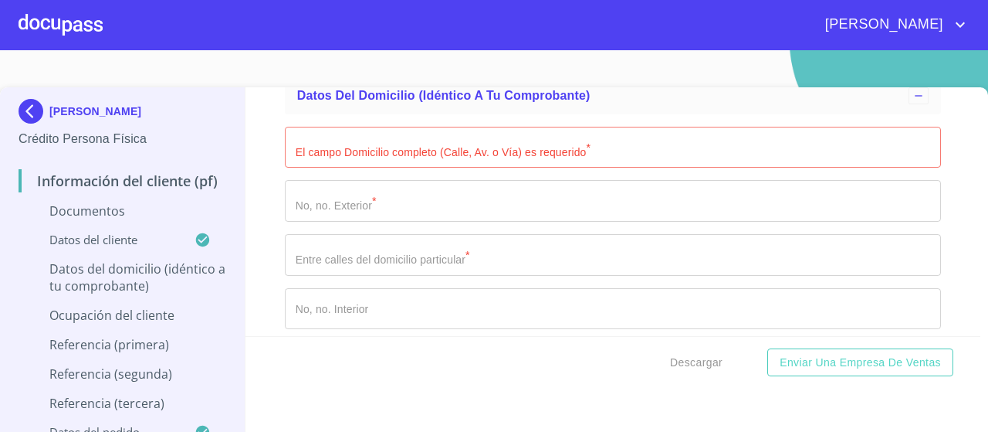
scroll to position [2767, 0]
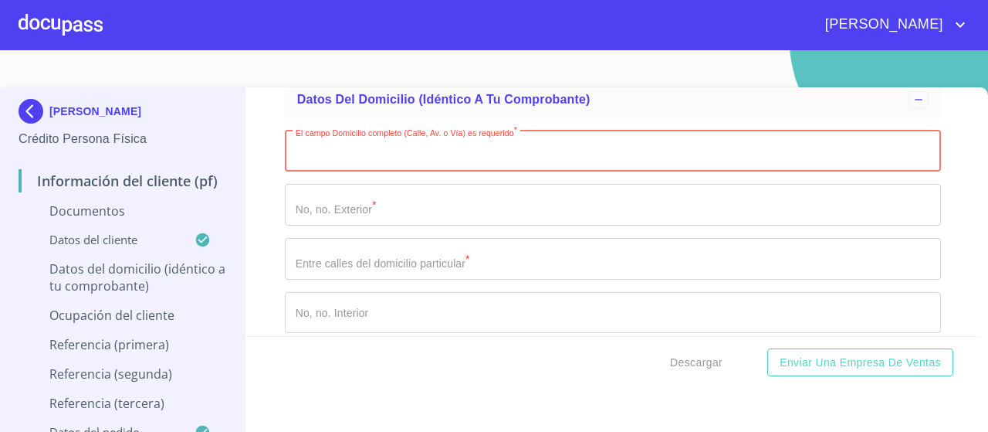
click at [362, 147] on input "Documento de identificación.  *" at bounding box center [613, 151] width 656 height 42
paste input "C PLATA"
type input "C PLATA"
click at [371, 196] on input "Documento de identificación.  *" at bounding box center [613, 205] width 656 height 42
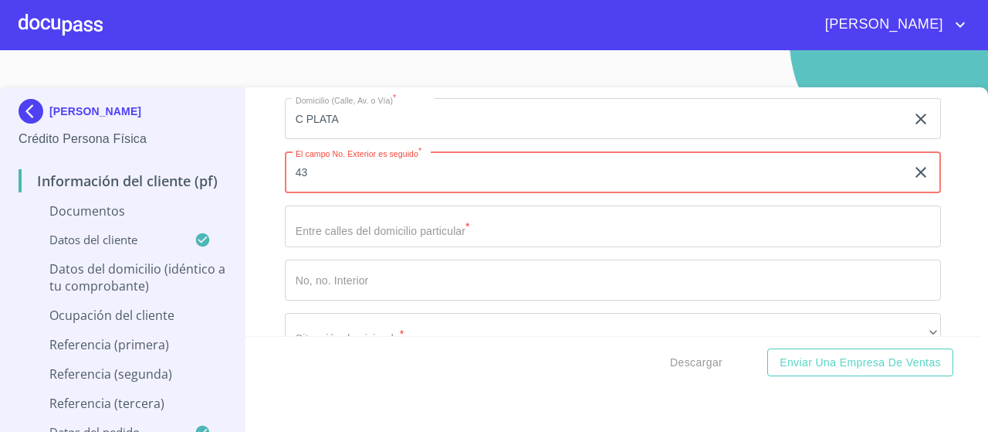
scroll to position [2800, 0]
type input "43"
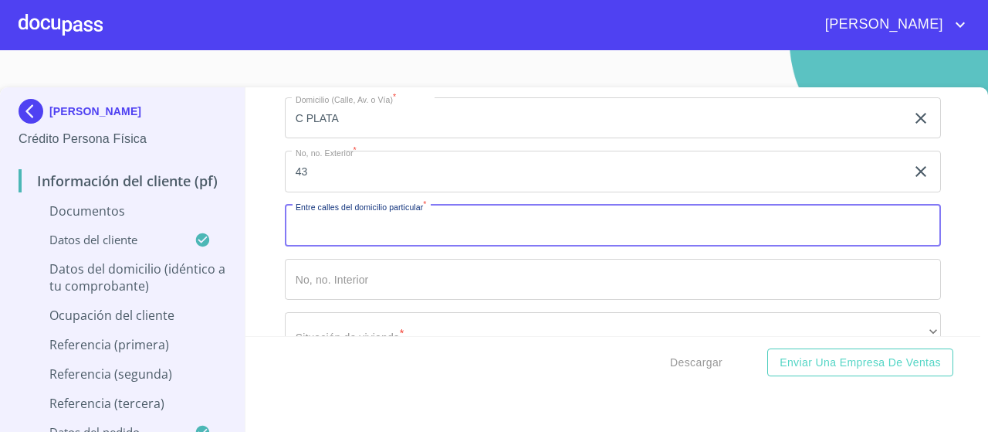
click at [429, 224] on input "Documento de identificación.  *" at bounding box center [613, 226] width 656 height 42
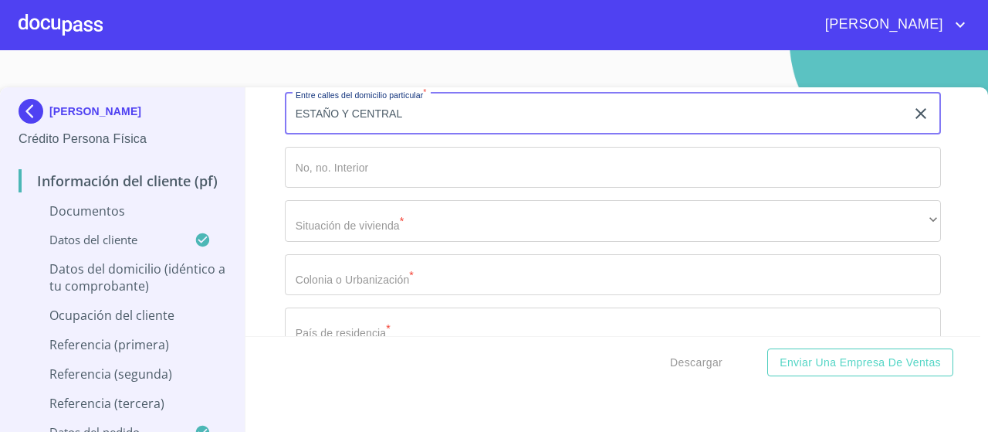
scroll to position [2914, 0]
type input "ESTAÑO Y CENTRAL"
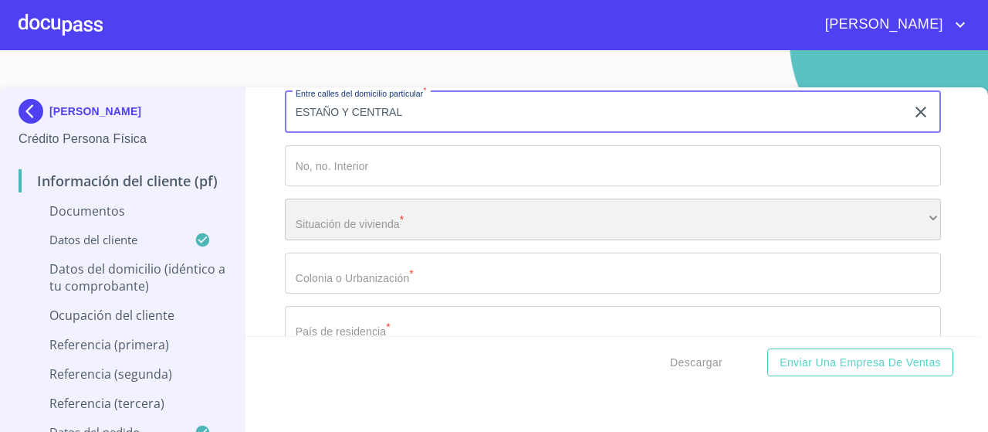
click at [401, 212] on div "​" at bounding box center [613, 219] width 656 height 42
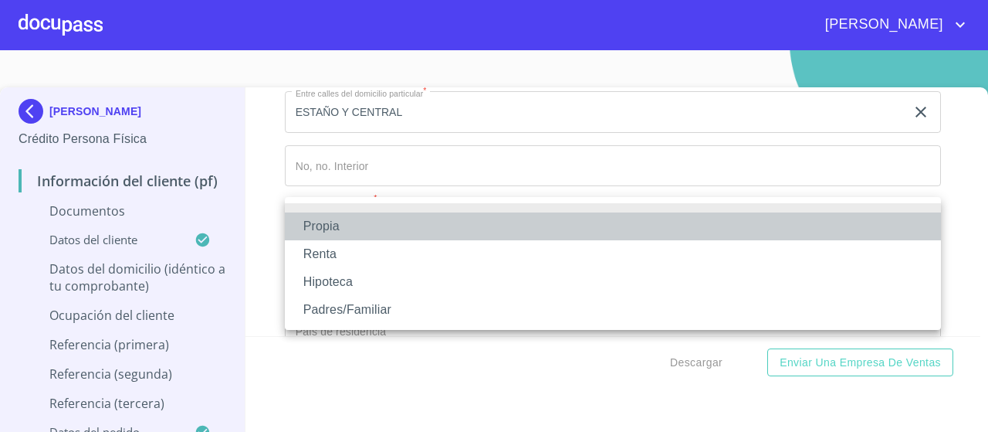
click at [351, 232] on li "Propia" at bounding box center [613, 226] width 656 height 28
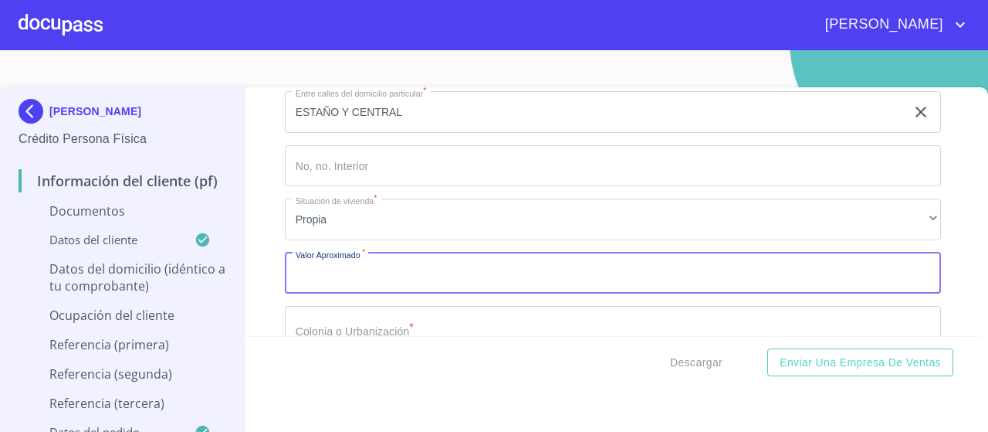
click at [347, 266] on input "Documento de identificación.  *" at bounding box center [613, 273] width 656 height 42
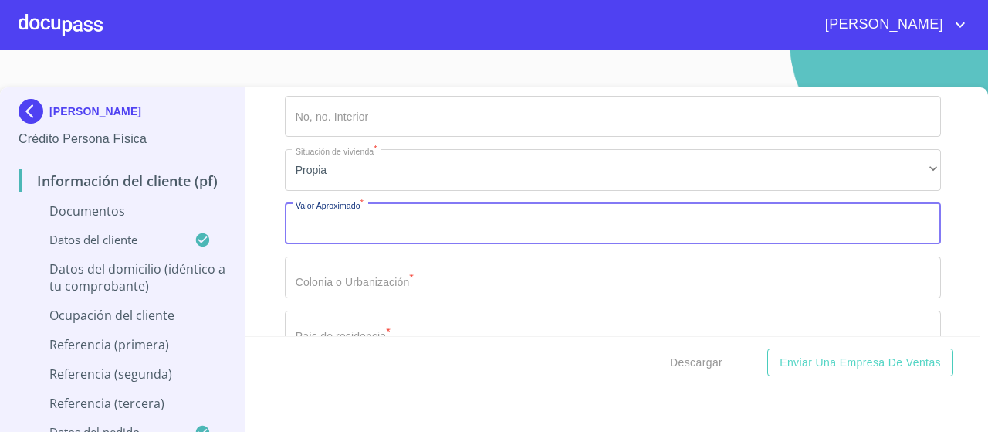
scroll to position [2966, 0]
type input "$2,000,000"
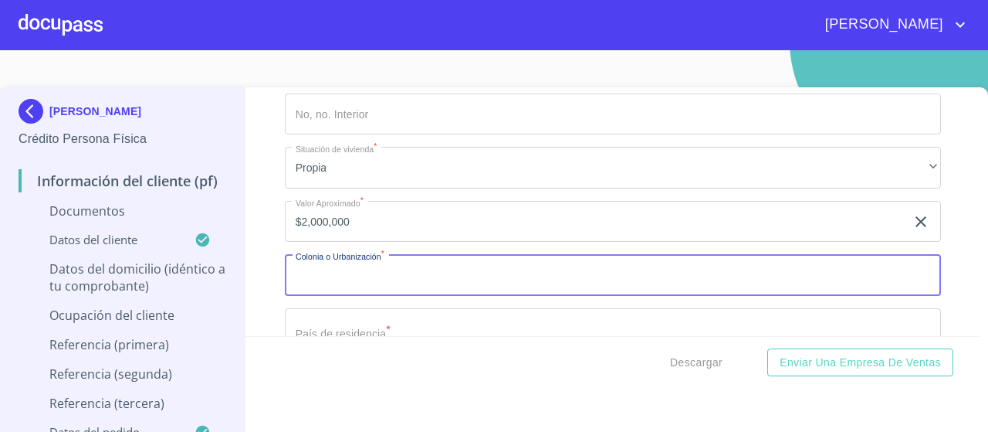
click at [336, 269] on input "Documento de identificación.  *" at bounding box center [613, 275] width 656 height 42
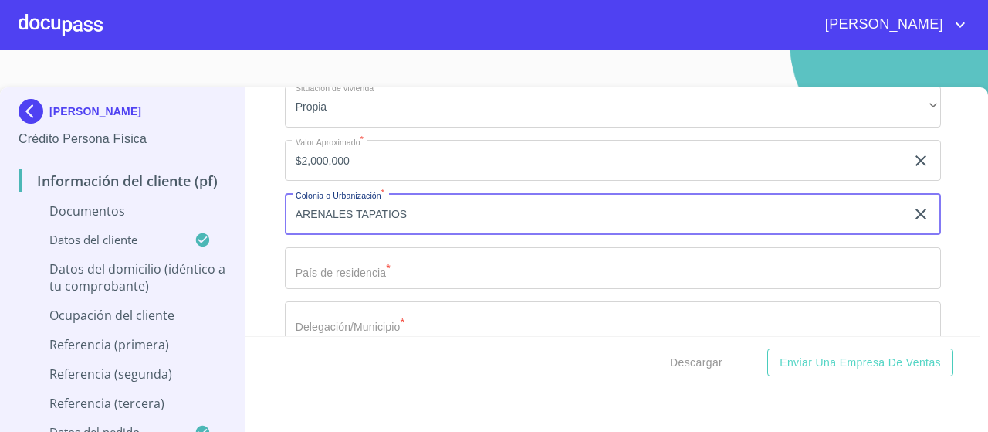
scroll to position [3030, 0]
type input "ARENALES TAPATIOS"
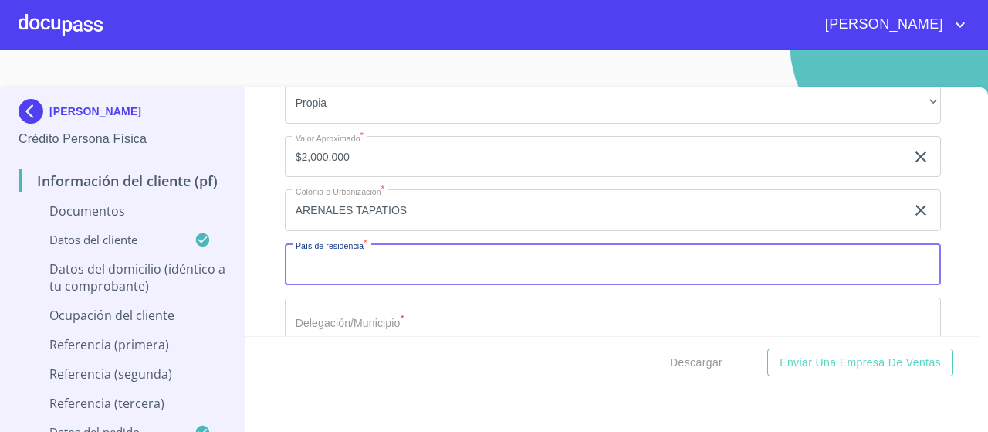
click at [410, 261] on input "Documento de identificación.  *" at bounding box center [613, 264] width 656 height 42
type input "[GEOGRAPHIC_DATA]"
click at [399, 307] on input "Documento de identificación.  *" at bounding box center [613, 318] width 656 height 42
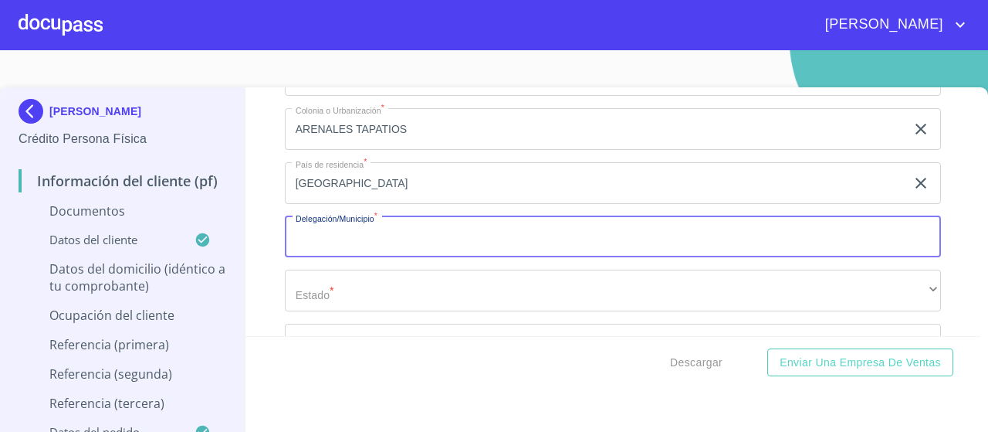
scroll to position [3115, 0]
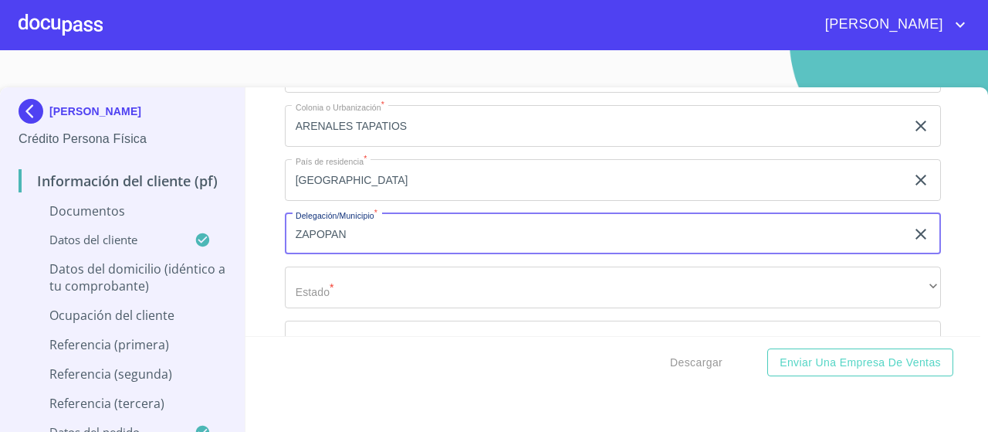
type input "ZAPOPAN"
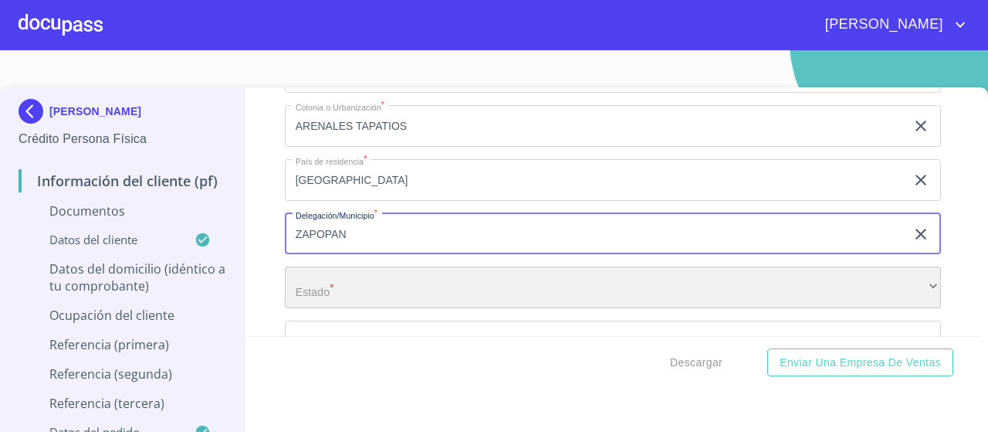
click at [344, 289] on div "​" at bounding box center [613, 287] width 656 height 42
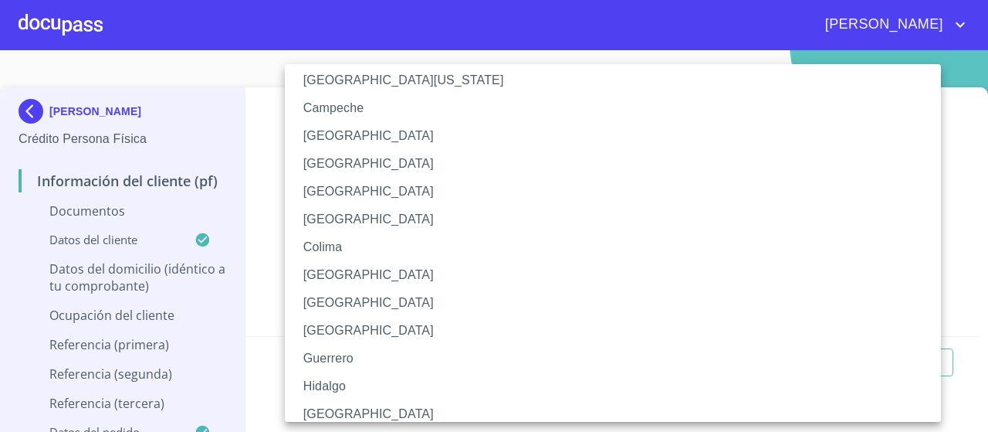
scroll to position [73, 0]
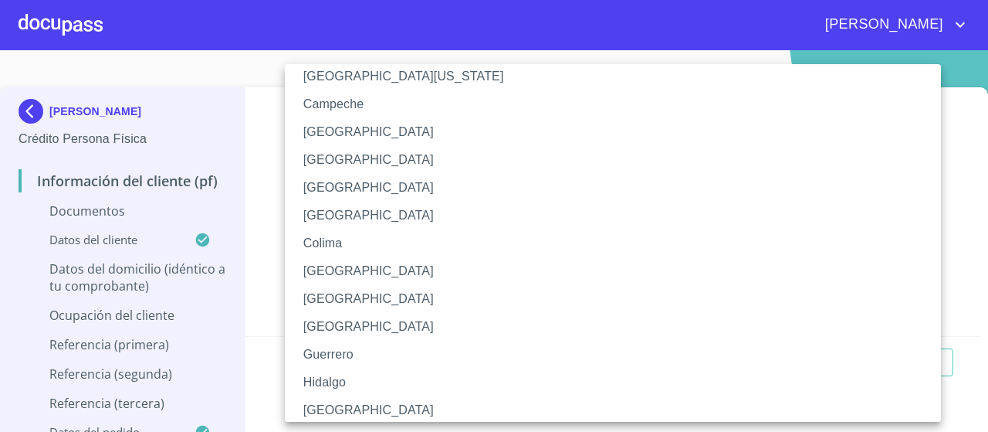
click at [337, 407] on li "[GEOGRAPHIC_DATA]" at bounding box center [613, 410] width 656 height 28
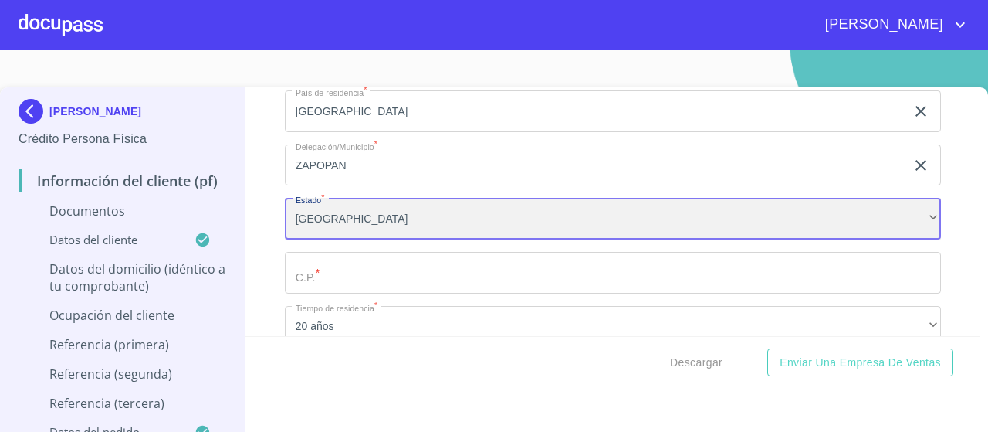
scroll to position [3184, 0]
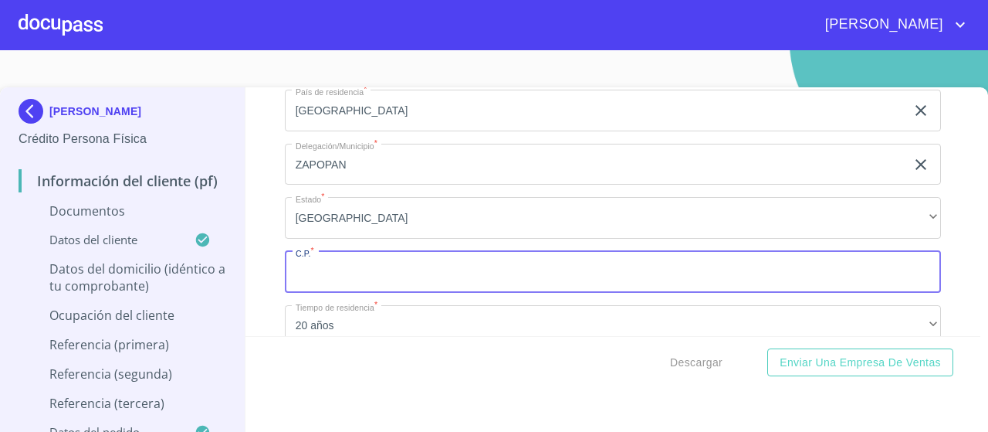
click at [359, 267] on input "Documento de identificación.  *" at bounding box center [613, 272] width 656 height 42
type input "45066"
click at [368, 293] on div "Domicilio ([STREET_ADDRESS] Exterior * 43 ​ Entre calles del domicilio particul…" at bounding box center [613, 30] width 656 height 658
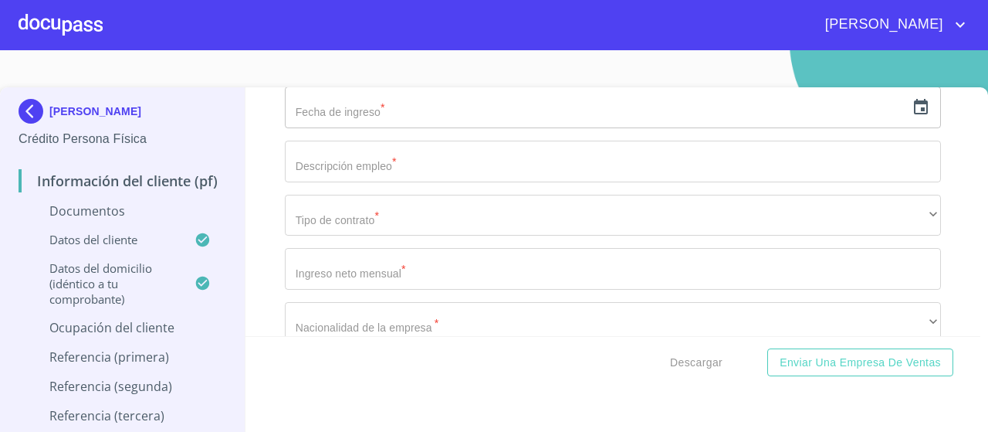
scroll to position [3626, 0]
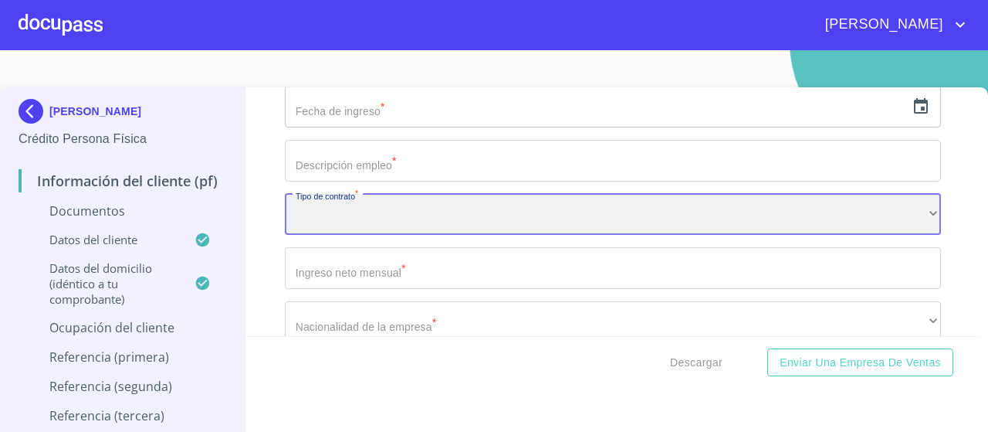
click at [398, 210] on div "​" at bounding box center [613, 215] width 656 height 42
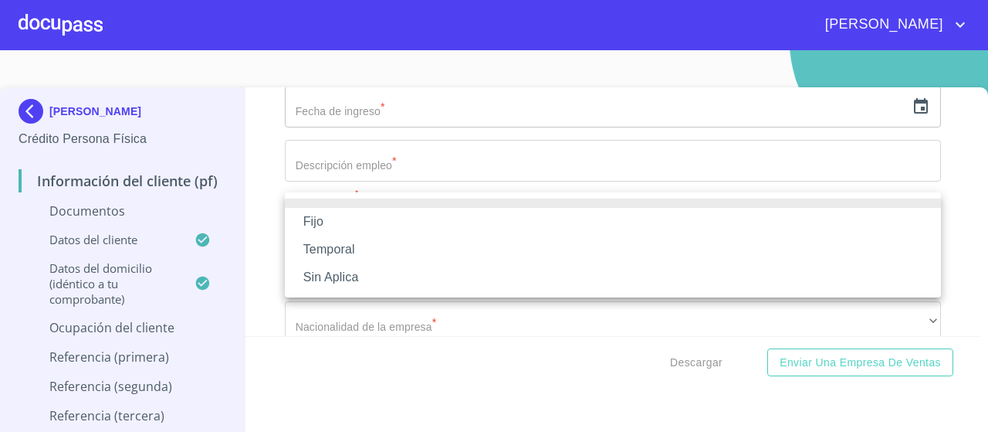
click at [372, 223] on li "Fijo" at bounding box center [613, 222] width 656 height 28
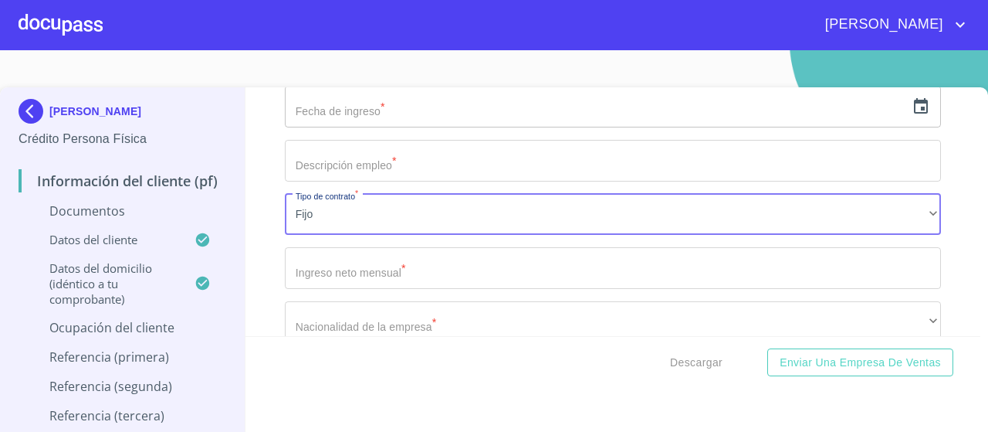
click at [367, 171] on input "Documento de identificación.  *" at bounding box center [613, 161] width 656 height 42
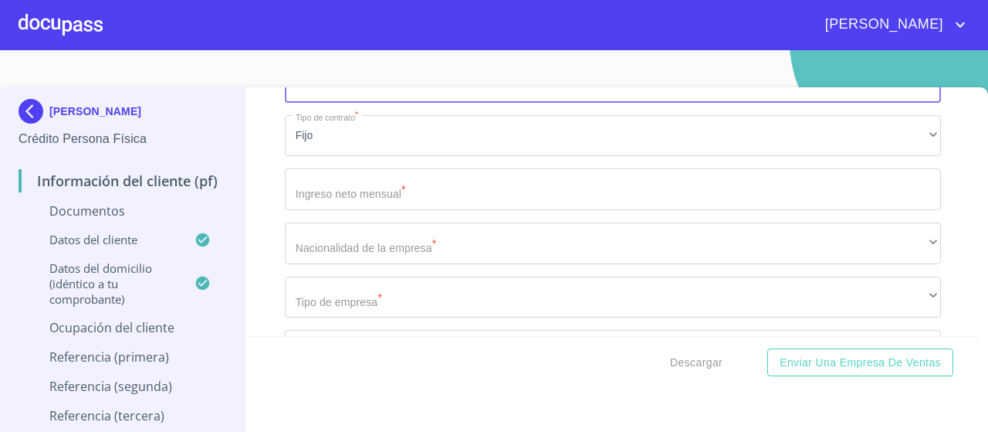
scroll to position [3706, 0]
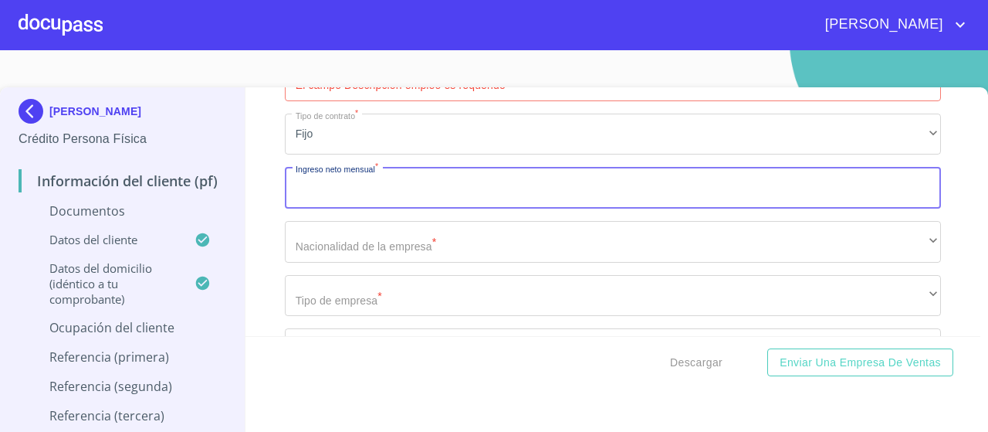
click at [359, 188] on input "Documento de identificación.  *" at bounding box center [613, 188] width 656 height 42
type input "25000"
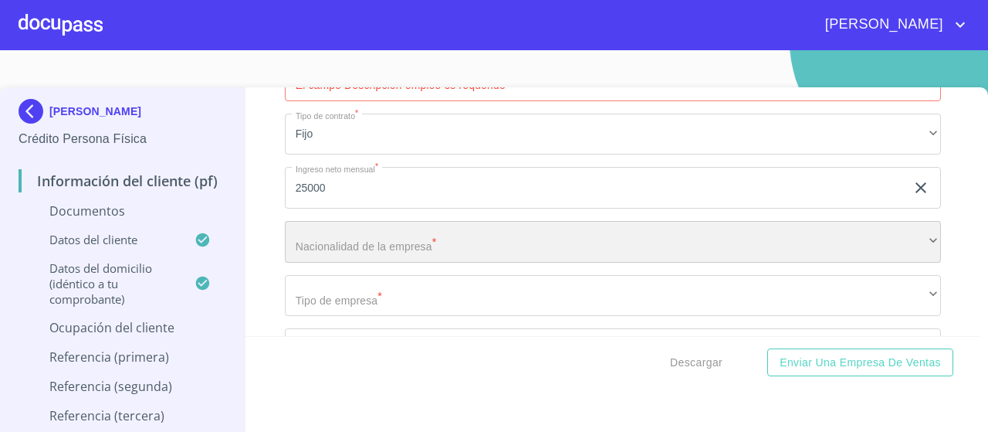
click at [344, 230] on div "​" at bounding box center [613, 242] width 656 height 42
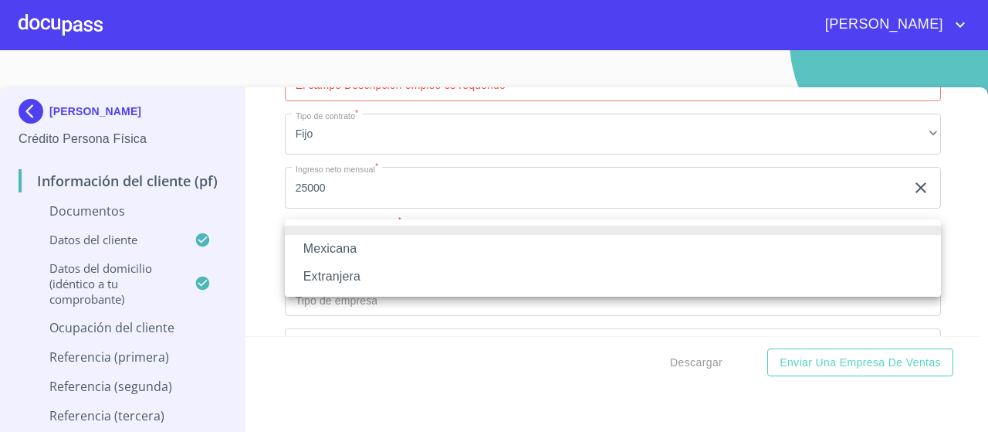
click at [348, 256] on li "Mexicana" at bounding box center [613, 249] width 656 height 28
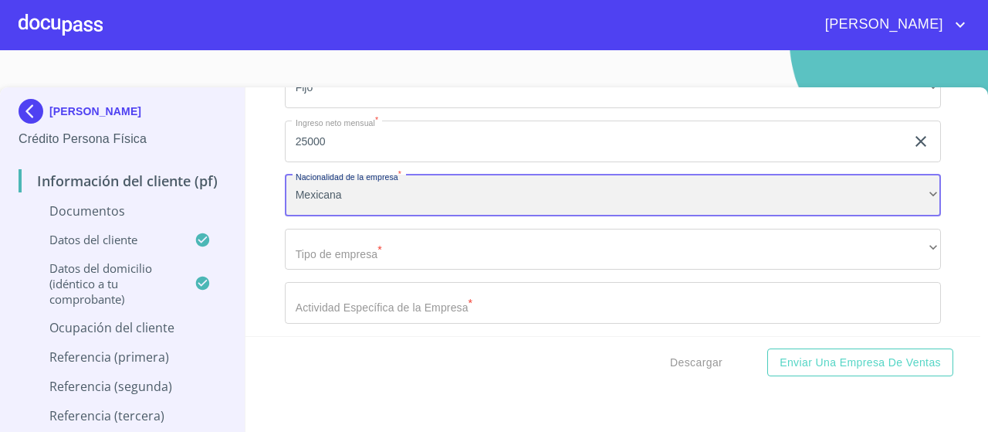
scroll to position [3754, 0]
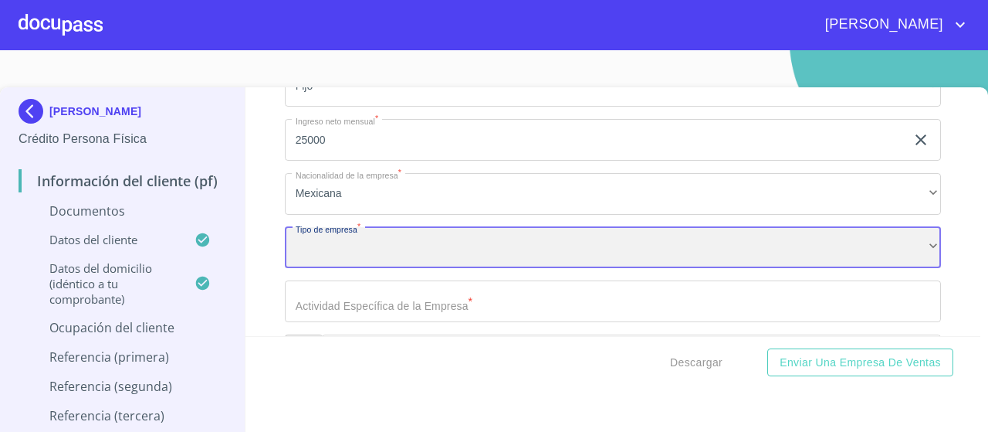
click at [346, 247] on div "​" at bounding box center [613, 248] width 656 height 42
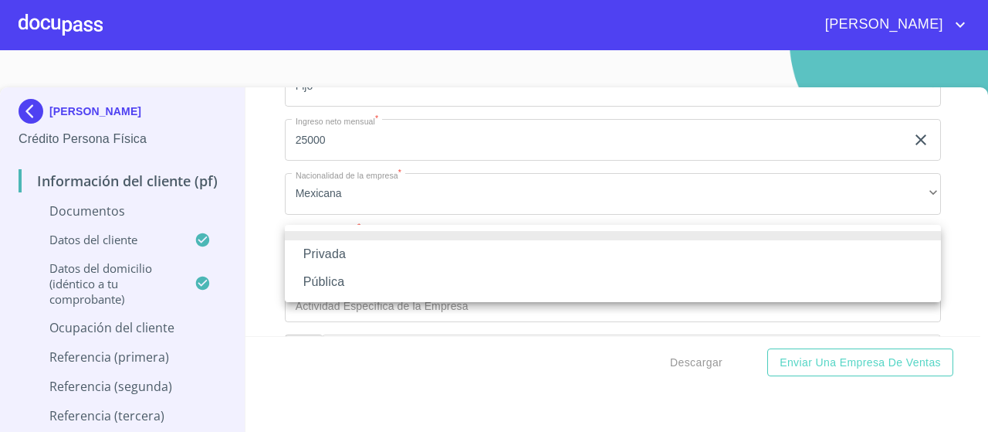
click at [341, 257] on li "Privada" at bounding box center [613, 254] width 656 height 28
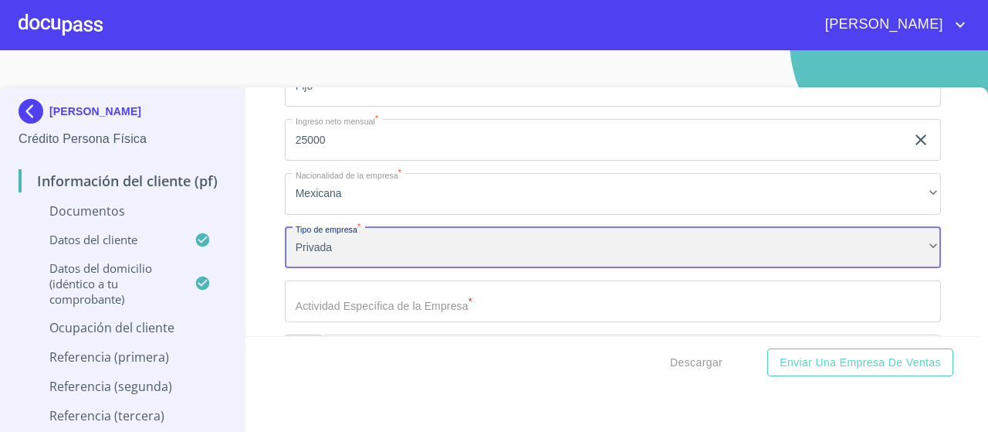
scroll to position [3808, 0]
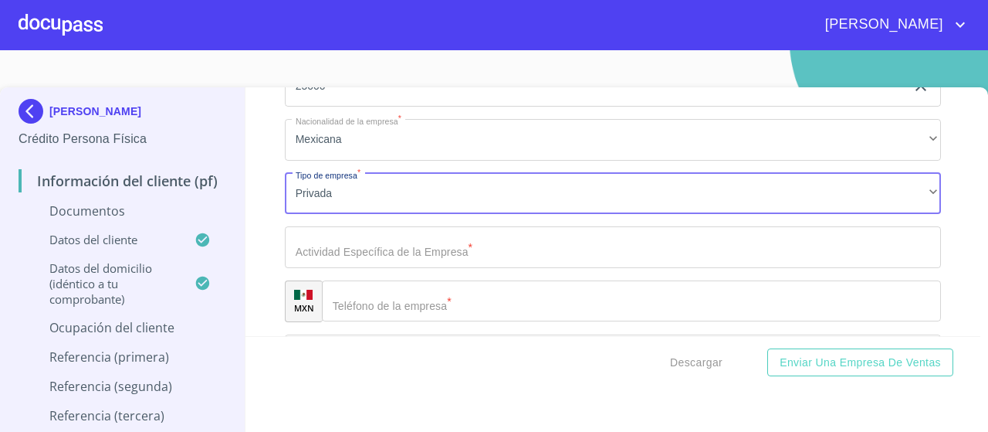
click at [341, 257] on input "Documento de identificación.  *" at bounding box center [613, 247] width 656 height 42
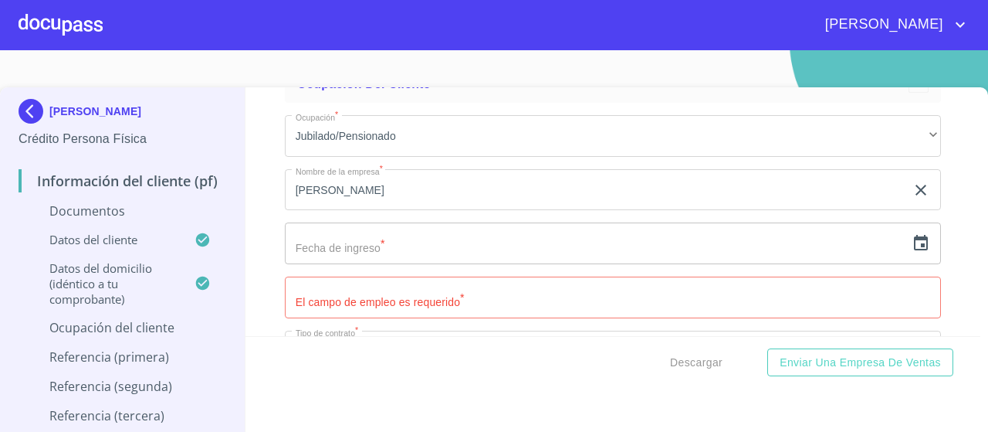
scroll to position [3485, 0]
click at [926, 246] on icon "button" at bounding box center [921, 247] width 19 height 19
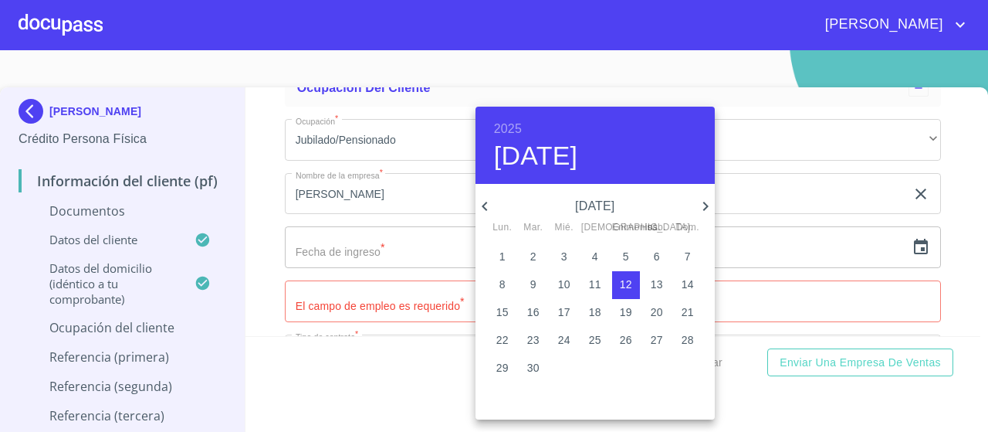
click at [495, 126] on h6 "2025" at bounding box center [508, 129] width 28 height 22
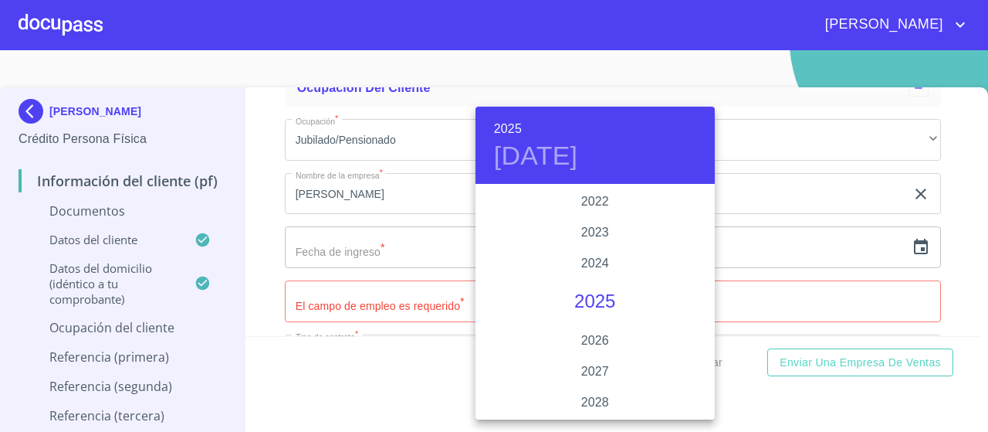
scroll to position [2941, 0]
click at [590, 194] on div "2020" at bounding box center [595, 194] width 239 height 31
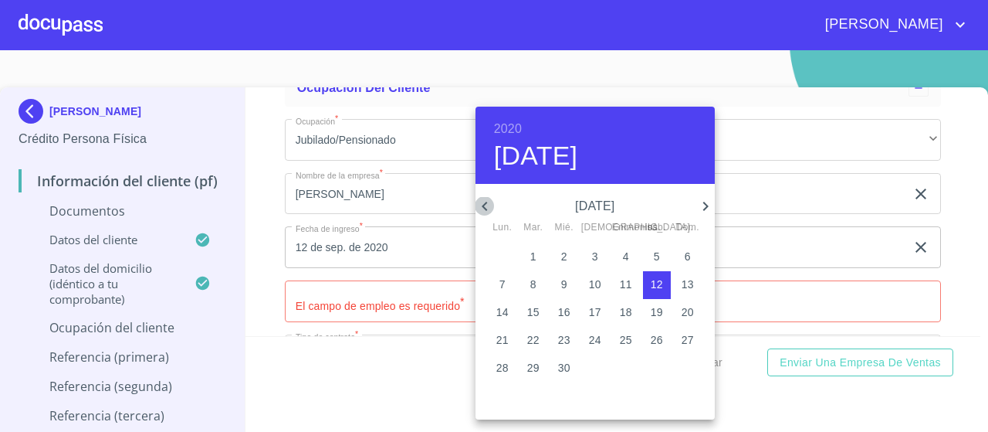
click at [483, 202] on icon "button" at bounding box center [485, 206] width 19 height 19
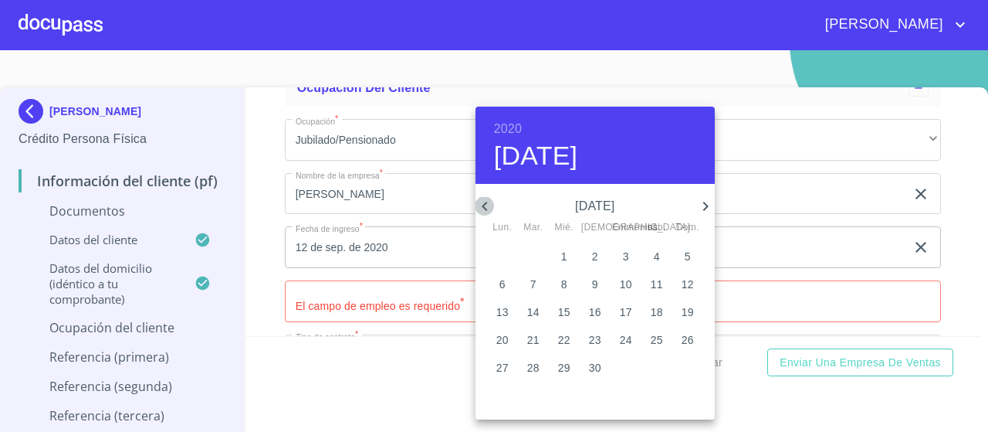
click at [483, 202] on icon "button" at bounding box center [485, 206] width 19 height 19
click at [683, 256] on span "1" at bounding box center [688, 256] width 28 height 15
type input "[DATE]"
click at [816, 218] on div at bounding box center [494, 216] width 988 height 432
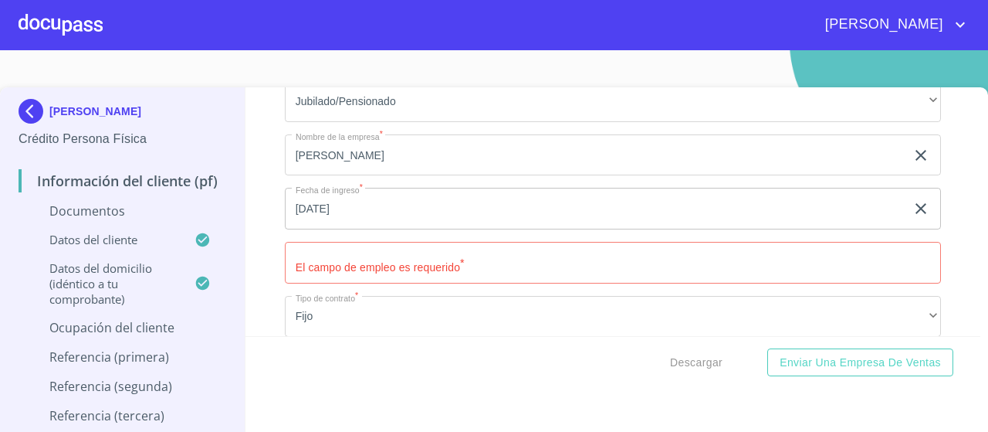
scroll to position [3527, 0]
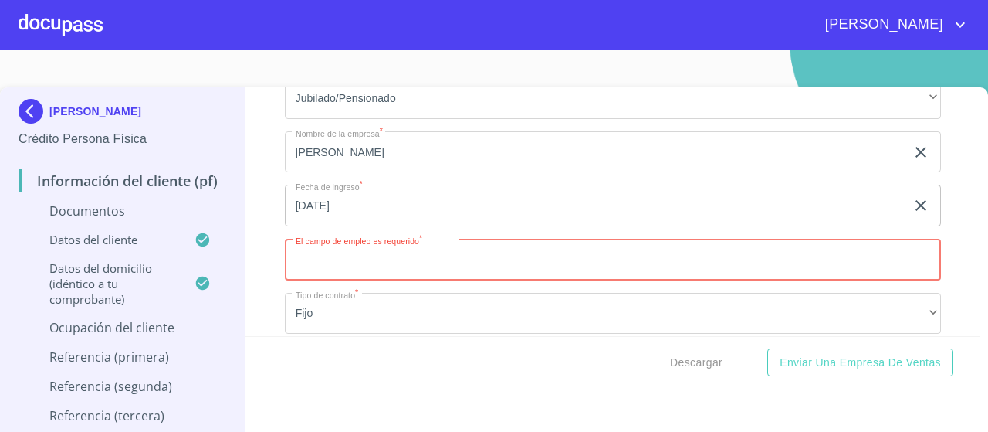
click at [484, 251] on input "Documento de identificación.  *" at bounding box center [613, 260] width 656 height 42
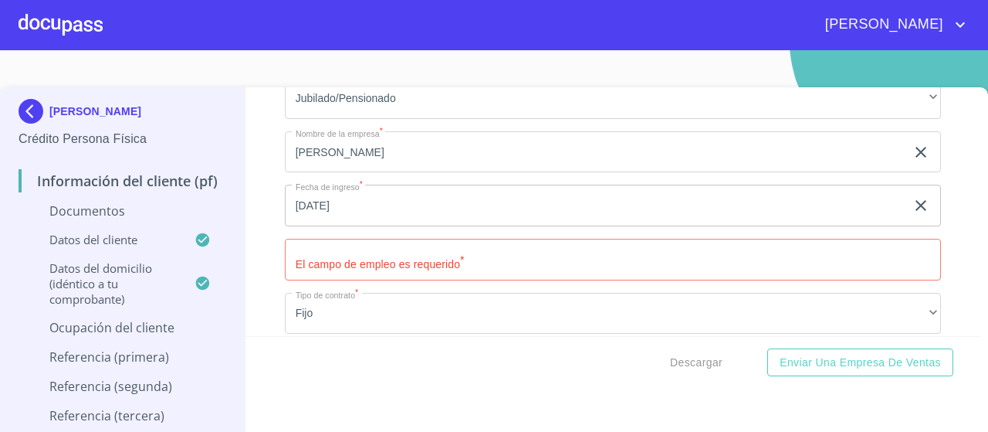
click at [268, 245] on div "Información del cliente (PF) Documentos Documento de identificación.  * INE ​ L…" at bounding box center [614, 211] width 736 height 249
click at [353, 254] on input "Documento de identificación.  *" at bounding box center [613, 260] width 656 height 42
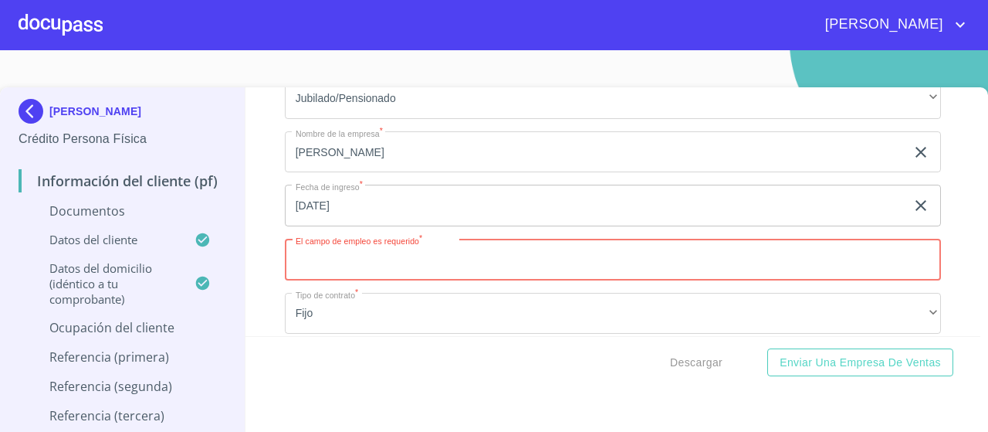
type input "N"
click at [269, 237] on div "Información del cliente (PF) Documentos Documento de identificación.  * INE ​ L…" at bounding box center [614, 211] width 736 height 249
click at [324, 256] on input "Documento de identificación.  *" at bounding box center [613, 260] width 656 height 42
type input "PENSIONADO"
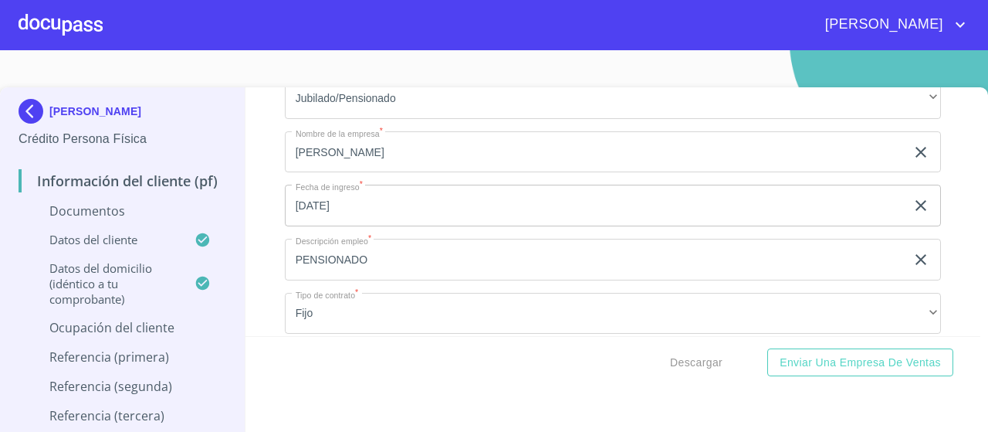
click at [263, 290] on div "Información del cliente (PF) Documentos Documento de identificación.  * INE ​ L…" at bounding box center [614, 211] width 736 height 249
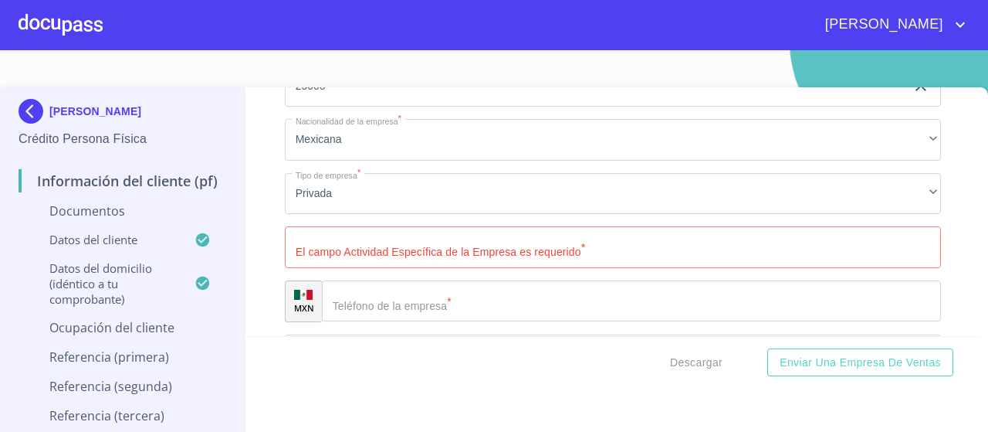
scroll to position [3809, 0]
click at [361, 255] on input "Documento de identificación.  *" at bounding box center [613, 246] width 656 height 42
type input "O"
type input "E"
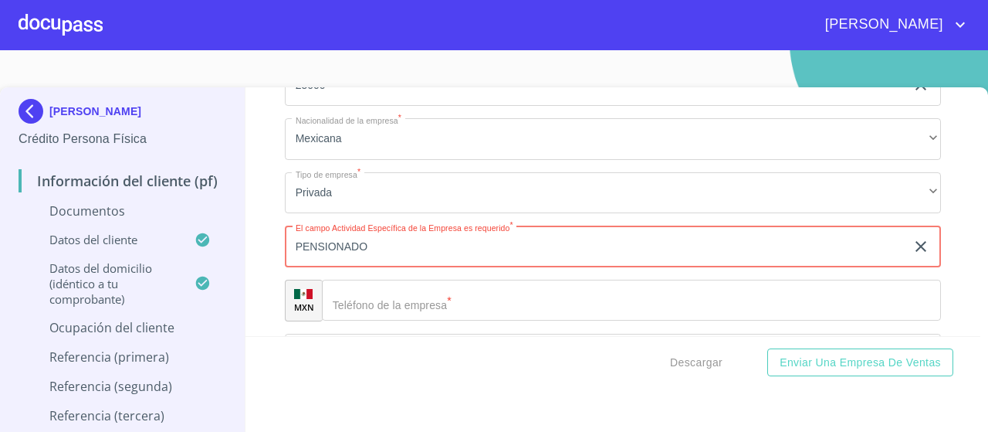
type input "PENSIONADO"
click at [395, 295] on input "Documento de identificación.  *" at bounding box center [631, 300] width 619 height 42
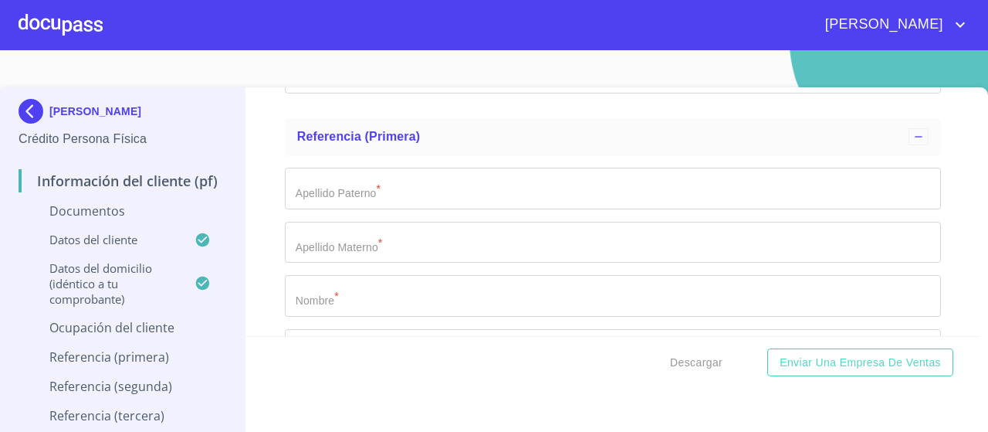
scroll to position [4631, 0]
